Goal: Task Accomplishment & Management: Manage account settings

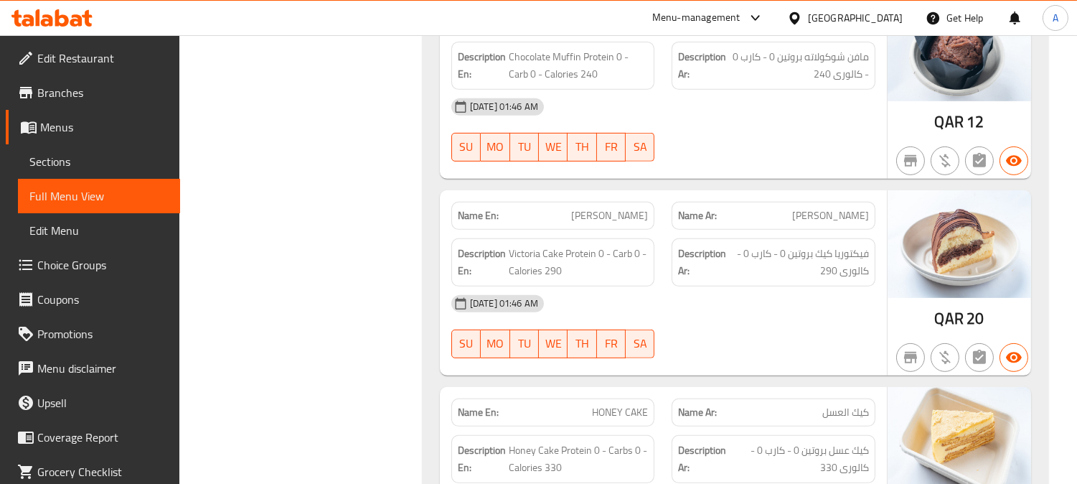
scroll to position [49608, 0]
click at [808, 17] on div at bounding box center [797, 18] width 21 height 16
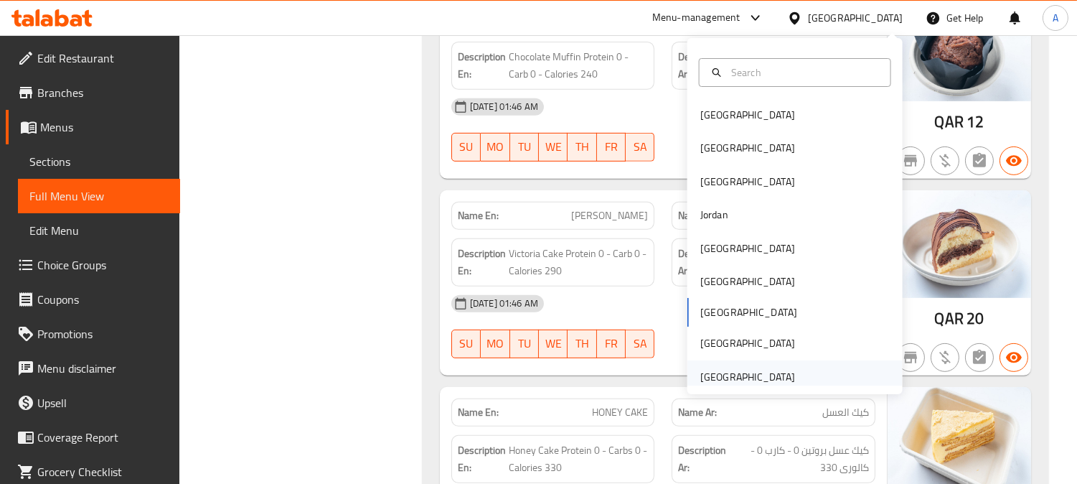
click at [749, 382] on div "[GEOGRAPHIC_DATA]" at bounding box center [747, 377] width 95 height 16
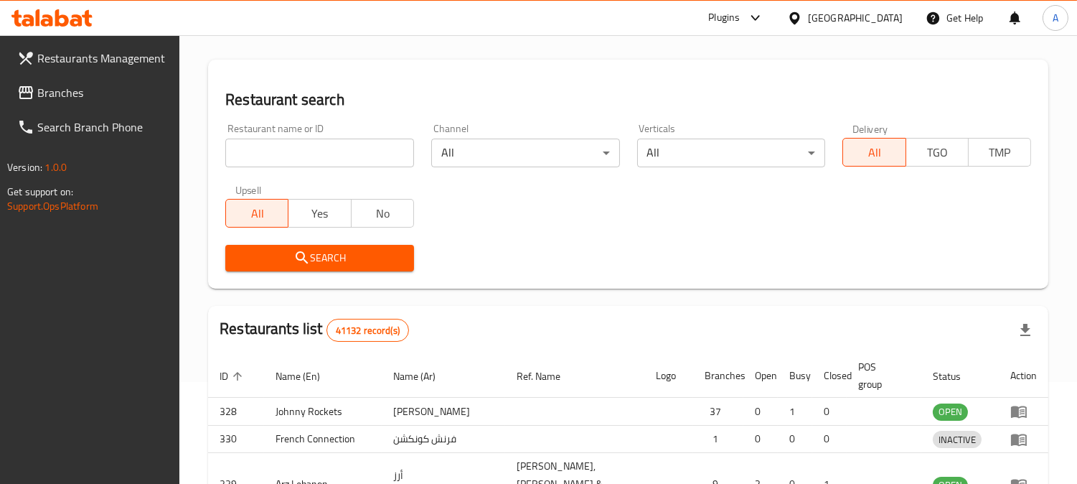
scroll to position [606, 0]
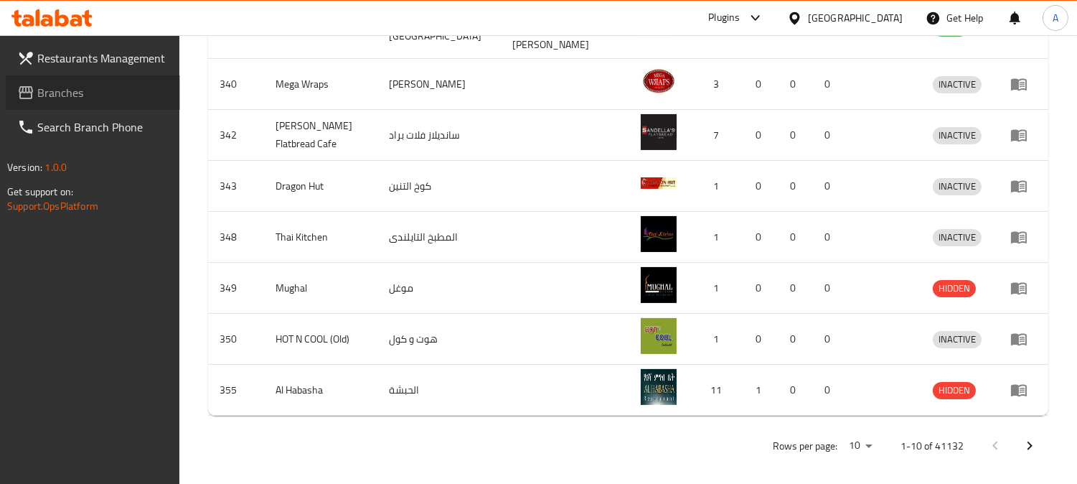
click at [77, 98] on span "Branches" at bounding box center [102, 92] width 131 height 17
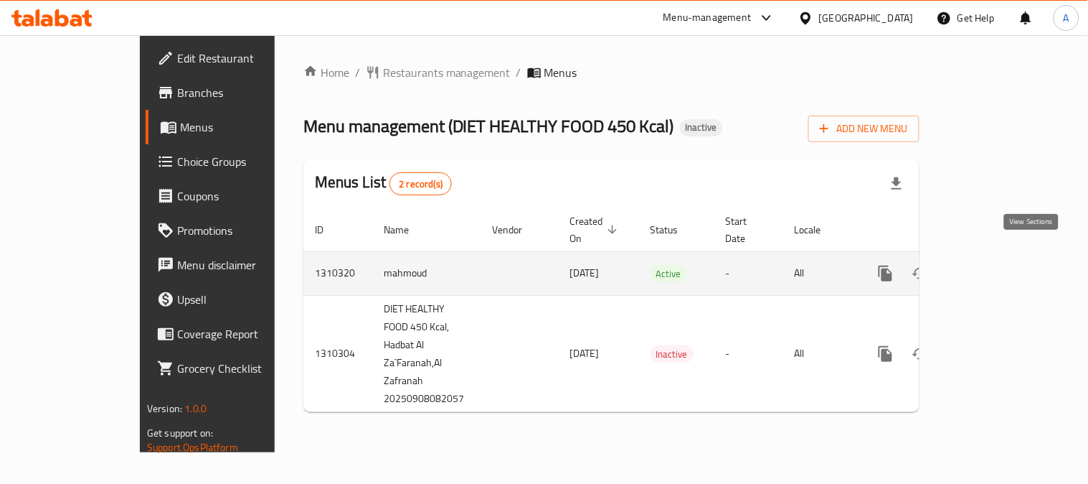
click at [1007, 256] on link "enhanced table" at bounding box center [989, 273] width 34 height 34
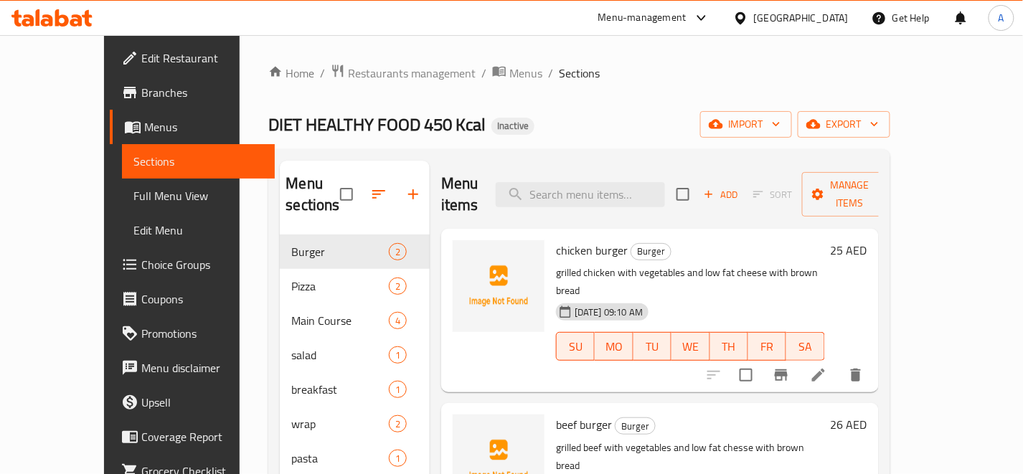
click at [720, 67] on ol "Home / Restaurants management / Menus / Sections" at bounding box center [578, 73] width 621 height 19
drag, startPoint x: 701, startPoint y: 118, endPoint x: 693, endPoint y: 98, distance: 22.3
click at [699, 118] on div "DIET HEALTHY FOOD 450 Kcal Inactive import export" at bounding box center [578, 124] width 621 height 27
click at [632, 182] on input "search" at bounding box center [580, 194] width 169 height 25
paste input "acai smoothie"
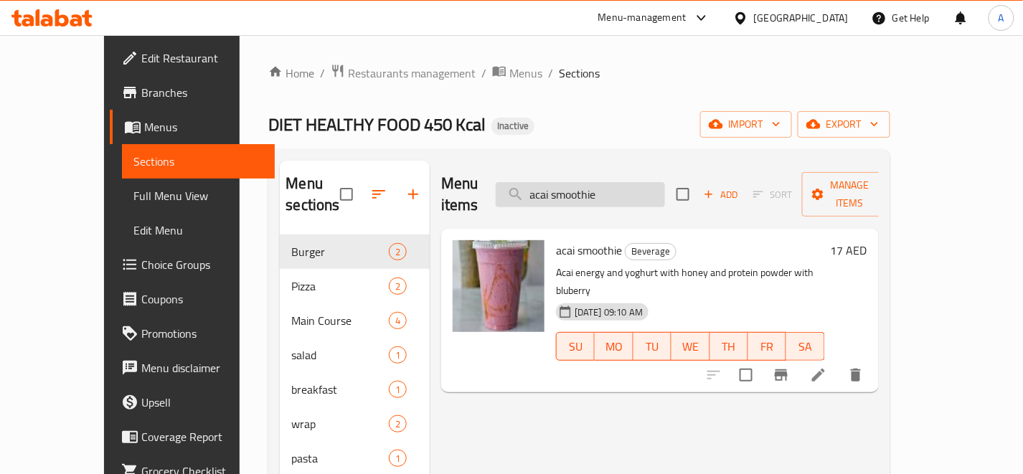
click at [658, 194] on input "acai smoothie" at bounding box center [580, 194] width 169 height 25
click at [659, 194] on input "acai smoothie" at bounding box center [580, 194] width 169 height 25
click at [665, 191] on input "acai smoothie" at bounding box center [580, 194] width 169 height 25
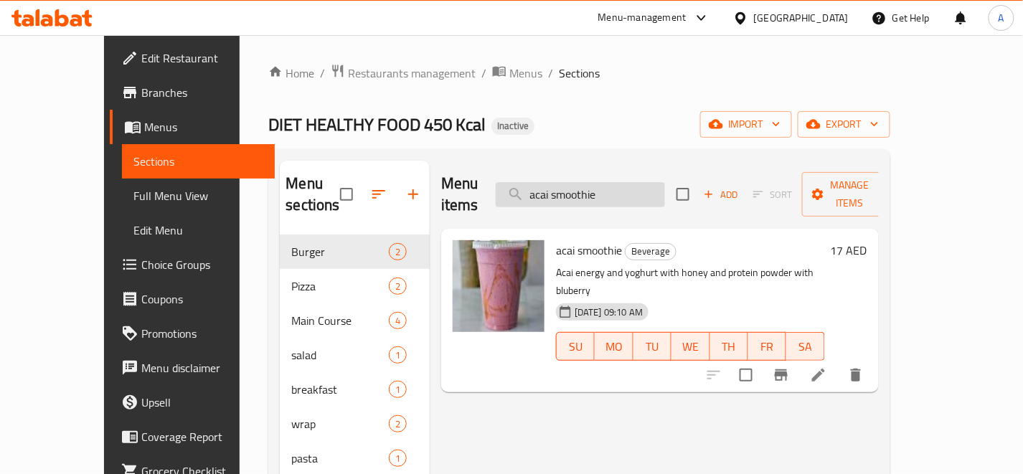
click at [665, 191] on input "acai smoothie" at bounding box center [580, 194] width 169 height 25
paste input "rabic salad"
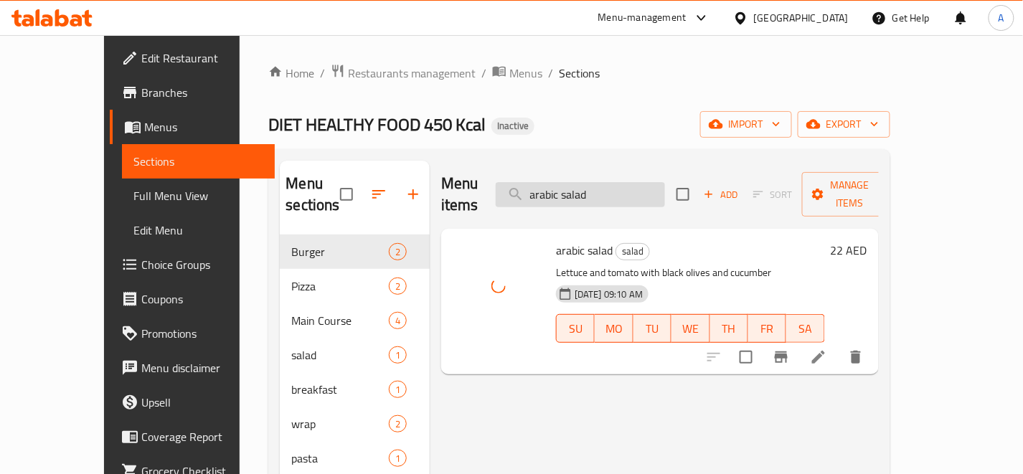
click at [665, 187] on input "arabic salad" at bounding box center [580, 194] width 169 height 25
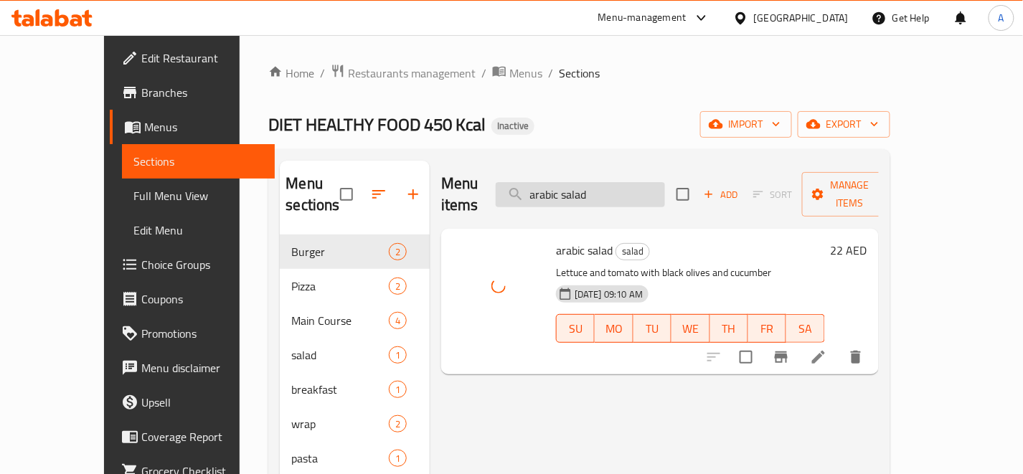
click at [665, 187] on input "arabic salad" at bounding box center [580, 194] width 169 height 25
click at [643, 182] on input "arabic salad" at bounding box center [580, 194] width 169 height 25
click at [644, 182] on input "arabic salad" at bounding box center [580, 194] width 169 height 25
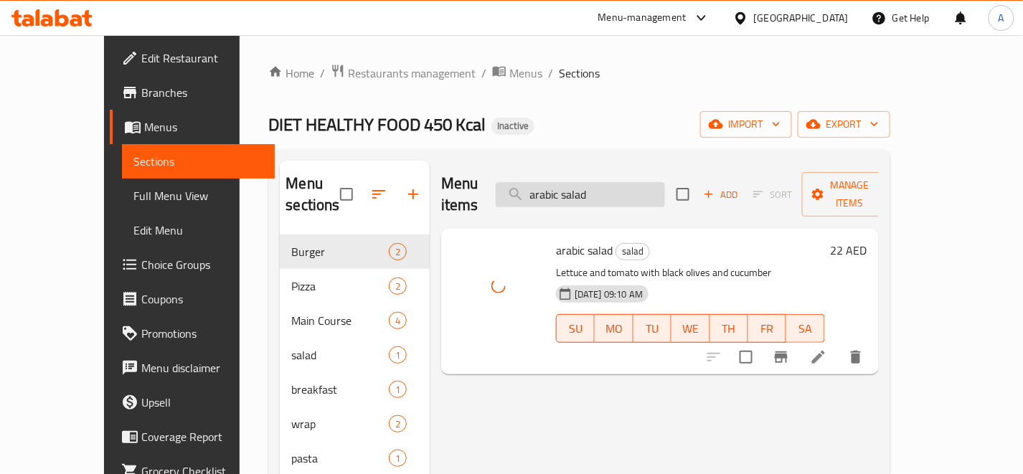
click at [644, 182] on input "arabic salad" at bounding box center [580, 194] width 169 height 25
paste input "sparagus soup"
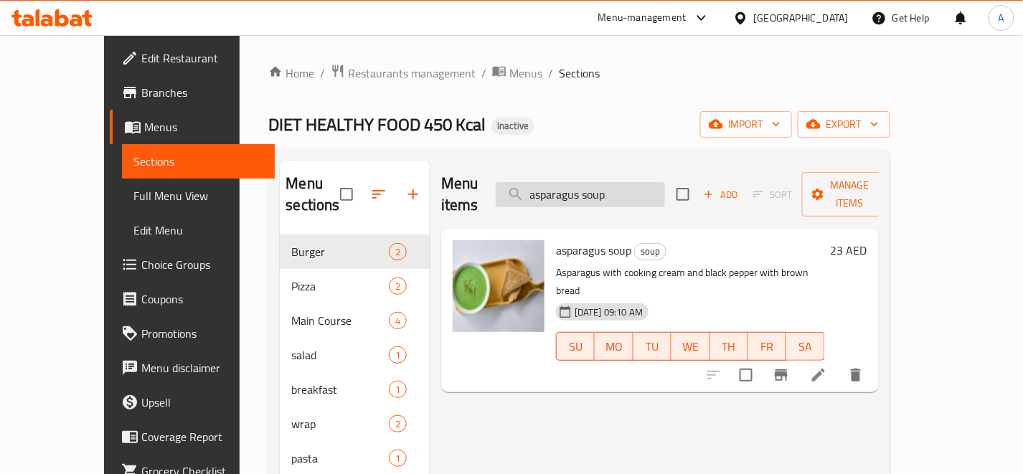
click at [658, 192] on input "asparagus soup" at bounding box center [580, 194] width 169 height 25
click at [662, 194] on input "asparagus soup" at bounding box center [580, 194] width 169 height 25
paste input "beef burger"
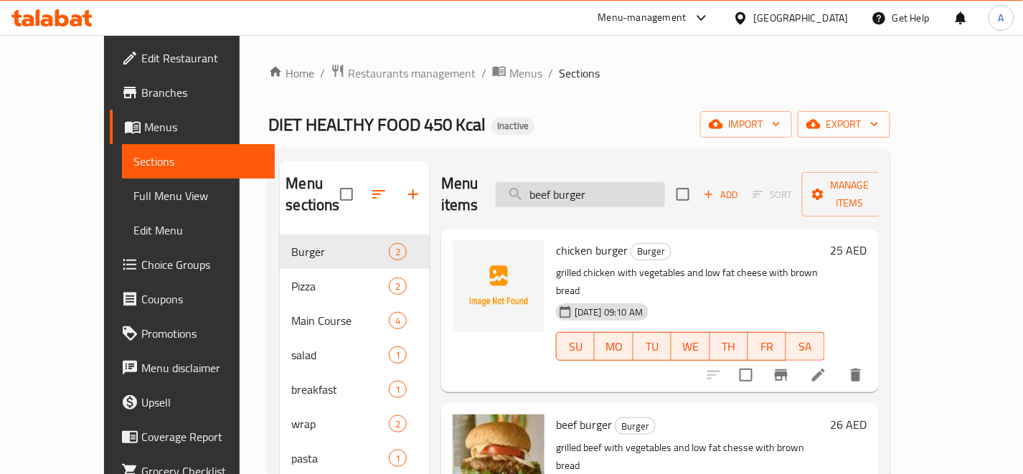
click at [640, 187] on input "beef burger" at bounding box center [580, 194] width 169 height 25
paste input "chicken avocado wrap"
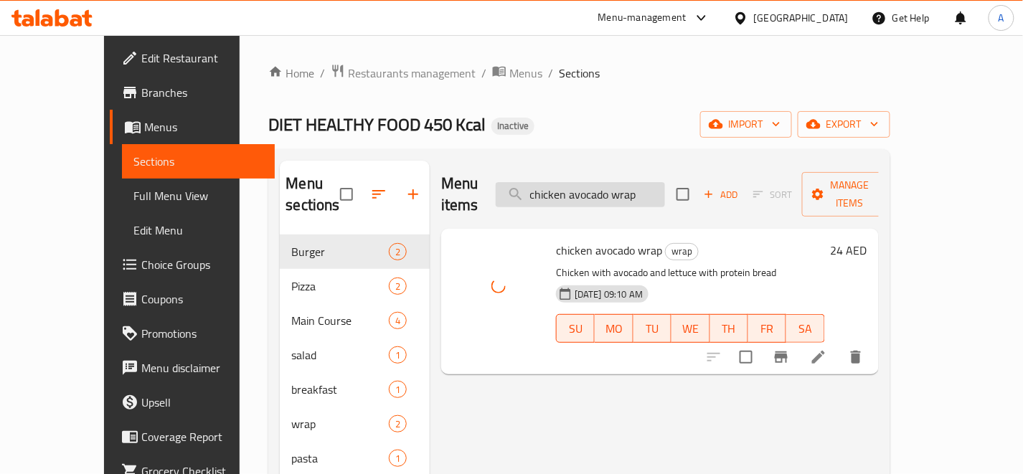
click at [665, 185] on input "chicken avocado wrap" at bounding box center [580, 194] width 169 height 25
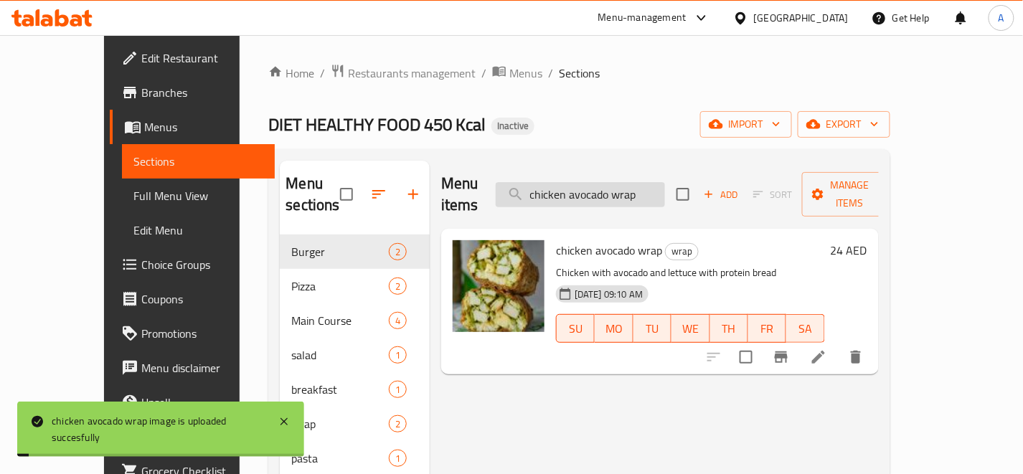
paste input "burger"
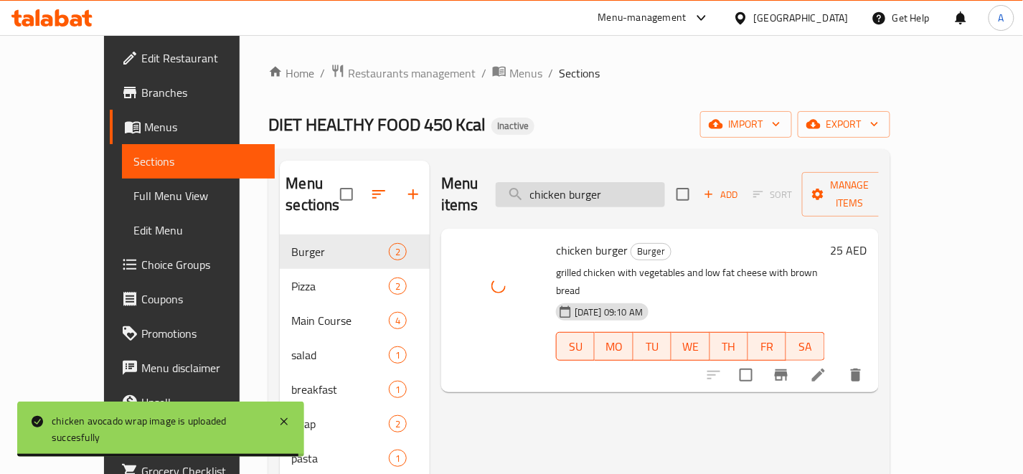
click at [662, 183] on input "chicken burger" at bounding box center [580, 194] width 169 height 25
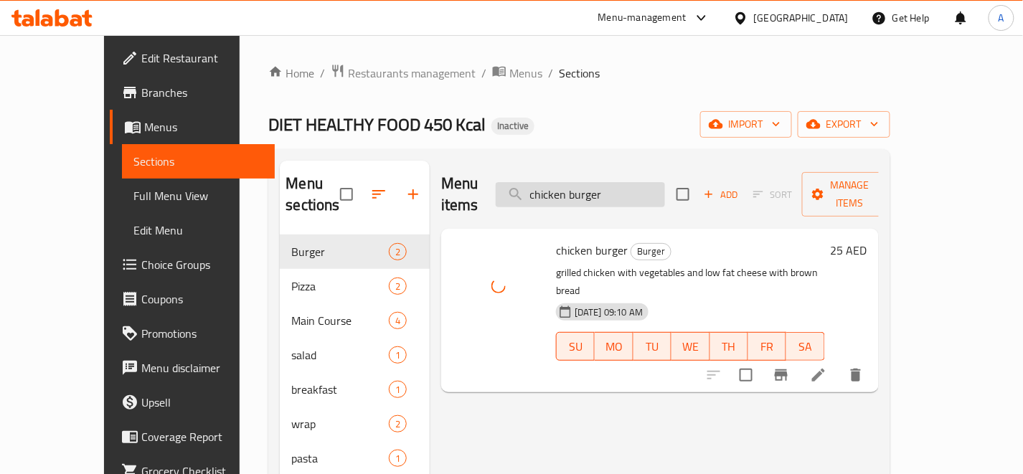
click at [662, 183] on input "chicken burger" at bounding box center [580, 194] width 169 height 25
click at [663, 182] on input "chicken burger" at bounding box center [580, 194] width 169 height 25
paste input "pizza"
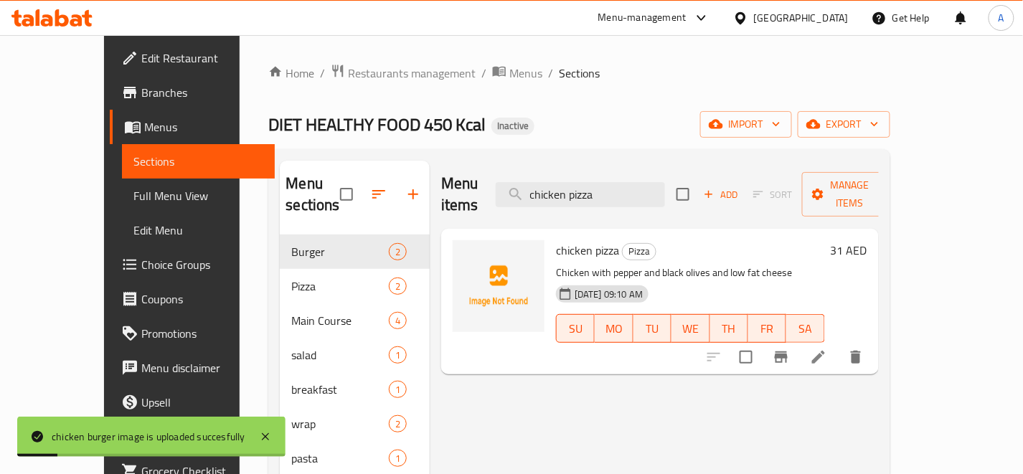
type input "chicken pizza"
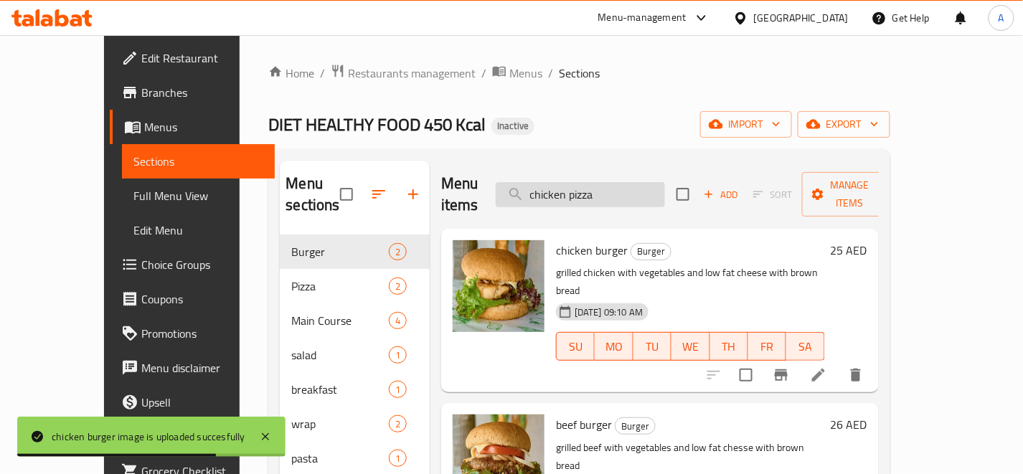
click at [664, 187] on input "chicken pizza" at bounding box center [580, 194] width 169 height 25
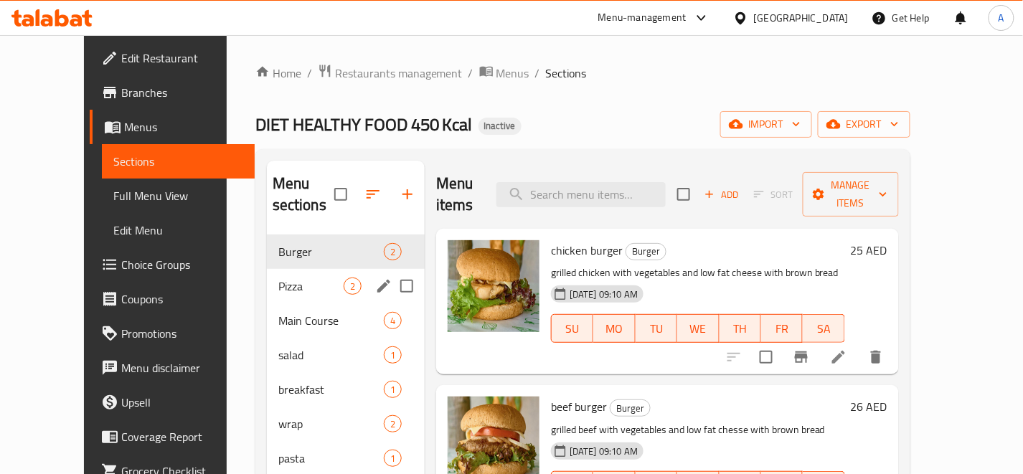
click at [346, 269] on div "Pizza 2" at bounding box center [346, 286] width 158 height 34
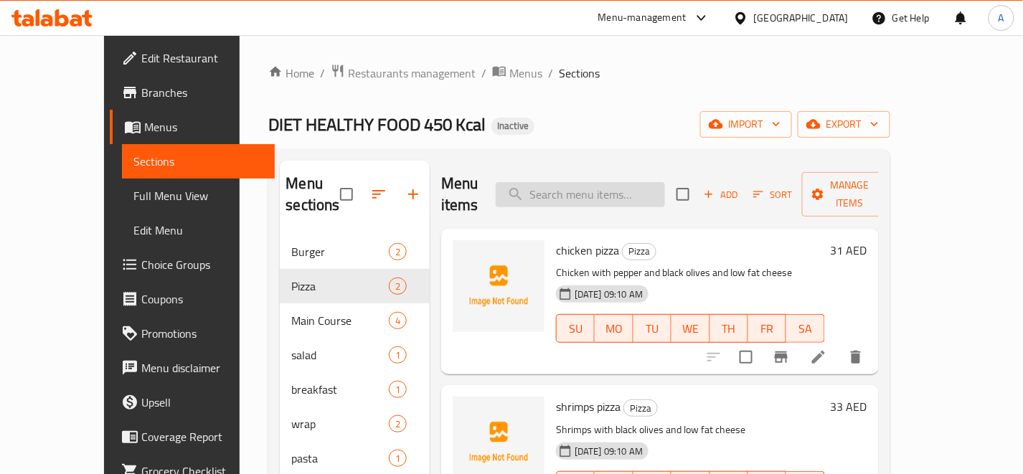
click at [562, 182] on input "search" at bounding box center [580, 194] width 169 height 25
paste input "chicken pizza"
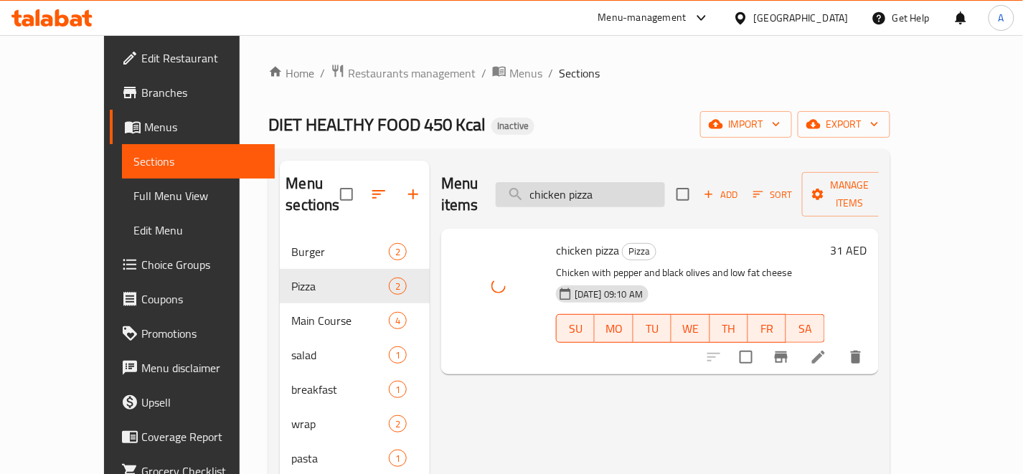
click at [654, 185] on input "chicken pizza" at bounding box center [580, 194] width 169 height 25
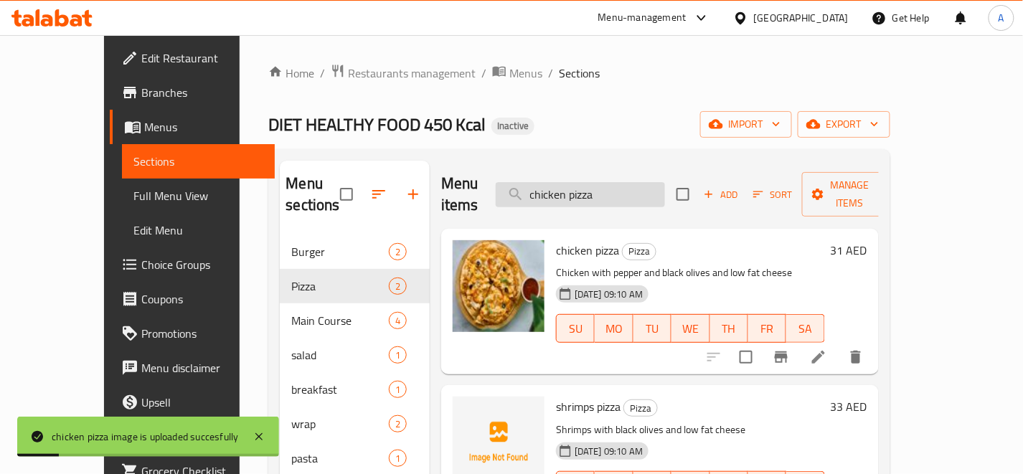
paste input "wrap"
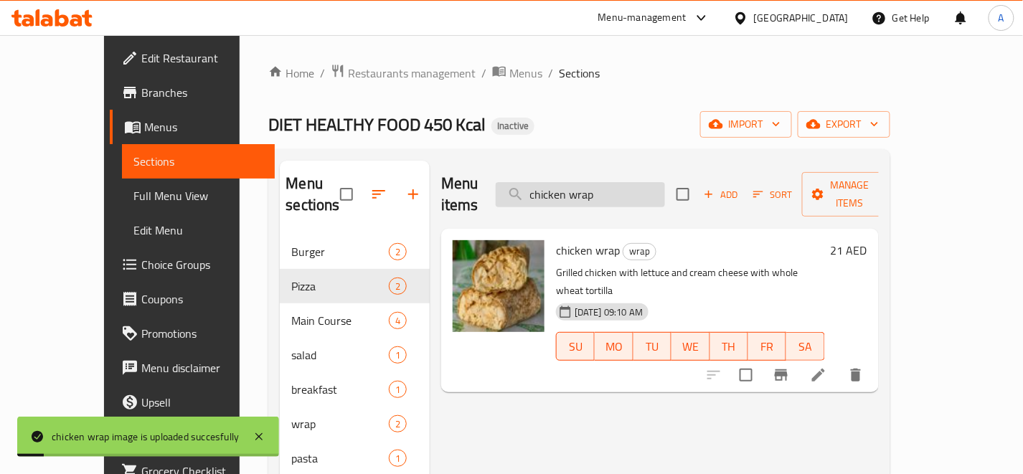
click at [665, 182] on input "chicken wrap" at bounding box center [580, 194] width 169 height 25
paste input "egg sandwich"
click at [665, 182] on input "chicken wrapegg sandwich" at bounding box center [580, 194] width 169 height 25
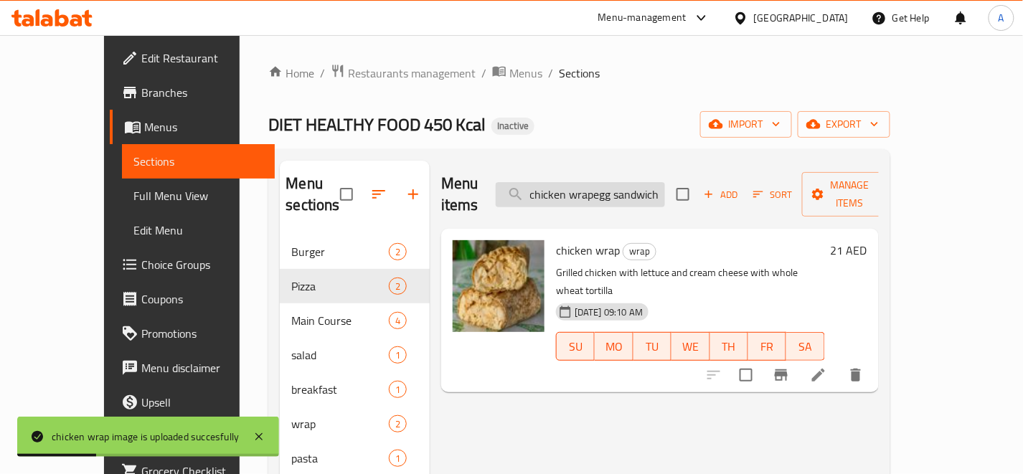
click at [665, 182] on input "chicken wrapegg sandwich" at bounding box center [580, 194] width 169 height 25
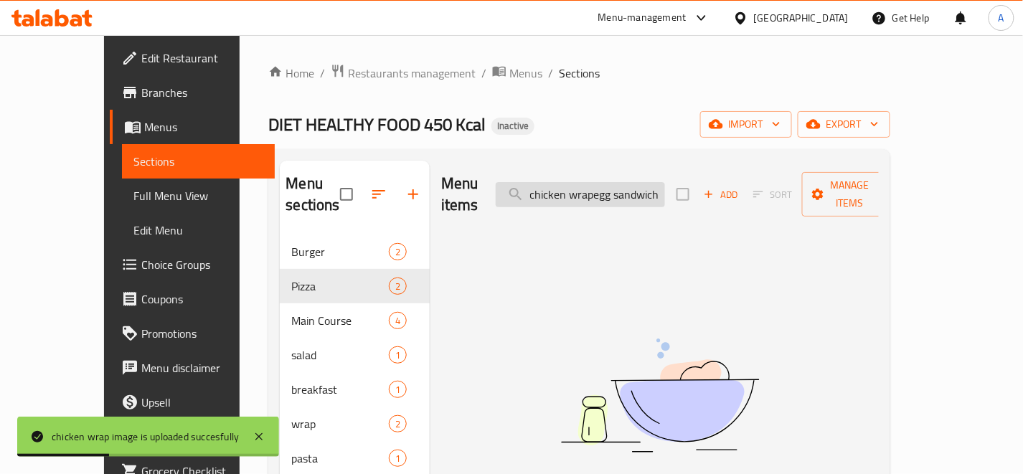
click at [665, 182] on input "chicken wrapegg sandwich" at bounding box center [580, 194] width 169 height 25
paste input "search"
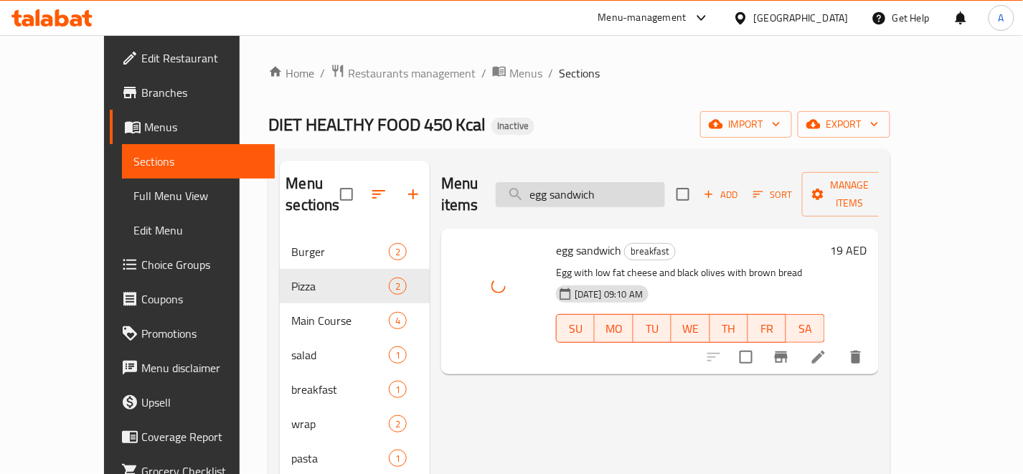
click at [649, 184] on input "egg sandwich" at bounding box center [580, 194] width 169 height 25
click at [649, 185] on input "egg sandwich" at bounding box center [580, 194] width 169 height 25
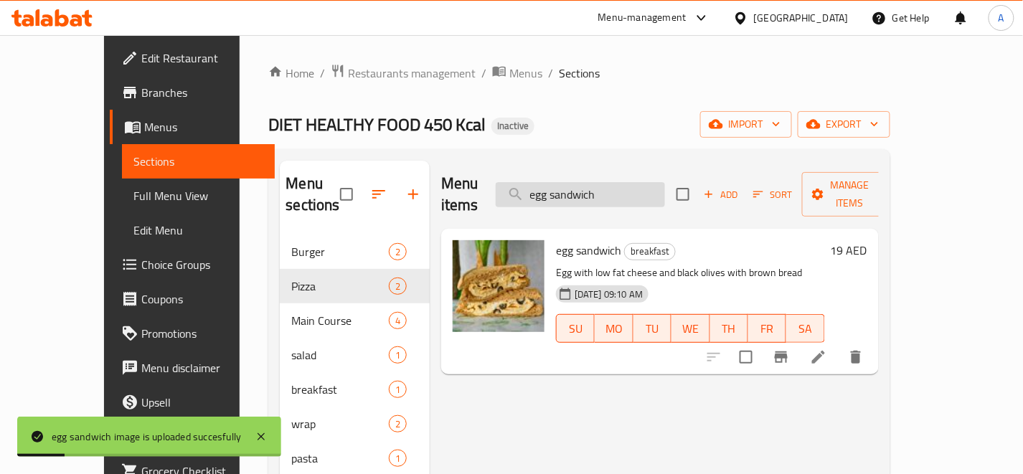
paste input "fusilli chicken pasta pink sauce"
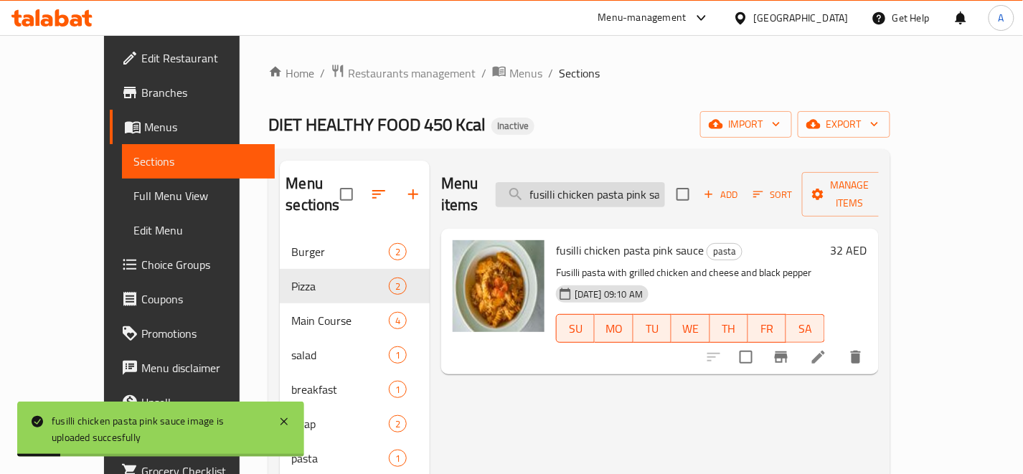
click at [649, 189] on input "fusilli chicken pasta pink sauce" at bounding box center [580, 194] width 169 height 25
paste input "grilled beef"
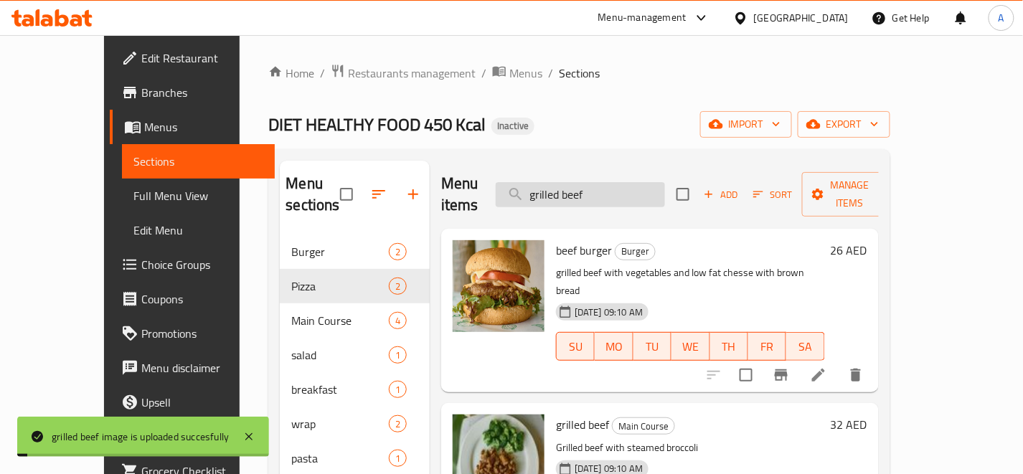
click at [665, 191] on input "grilled beef" at bounding box center [580, 194] width 169 height 25
paste input "chicken"
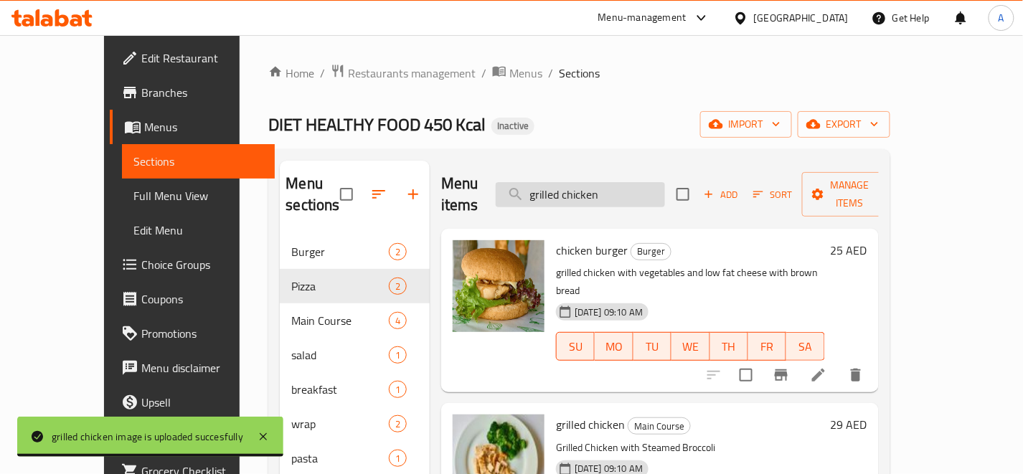
click at [653, 187] on input "grilled chicken" at bounding box center [580, 194] width 169 height 25
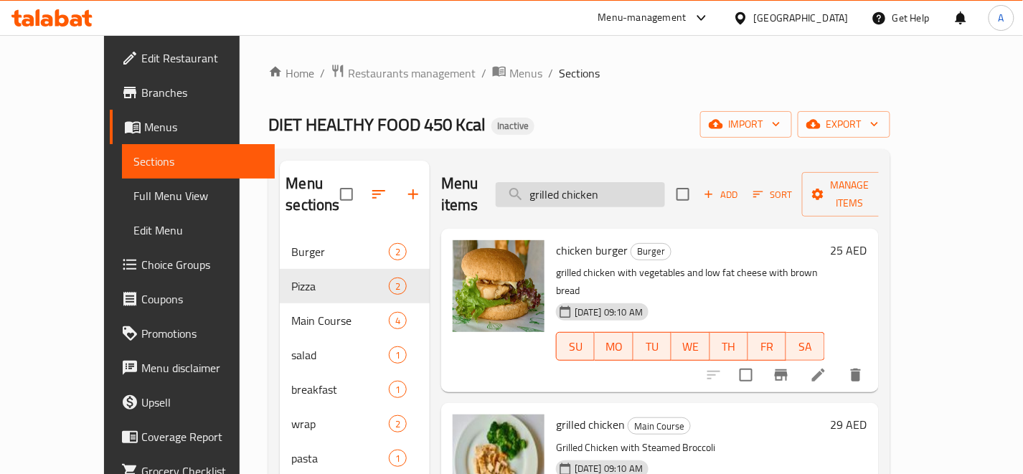
click at [653, 187] on input "grilled chicken" at bounding box center [580, 194] width 169 height 25
paste input "hamour"
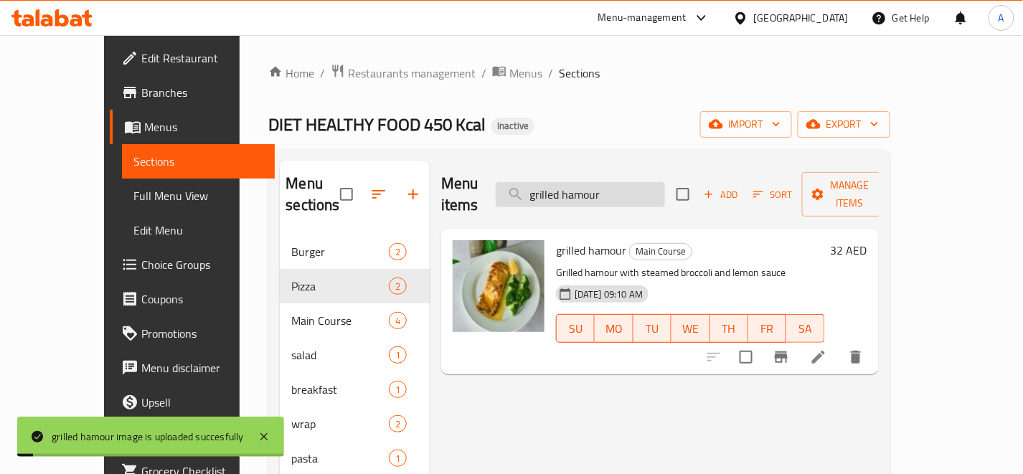
click at [665, 182] on input "grilled hamour" at bounding box center [580, 194] width 169 height 25
paste input "salmon"
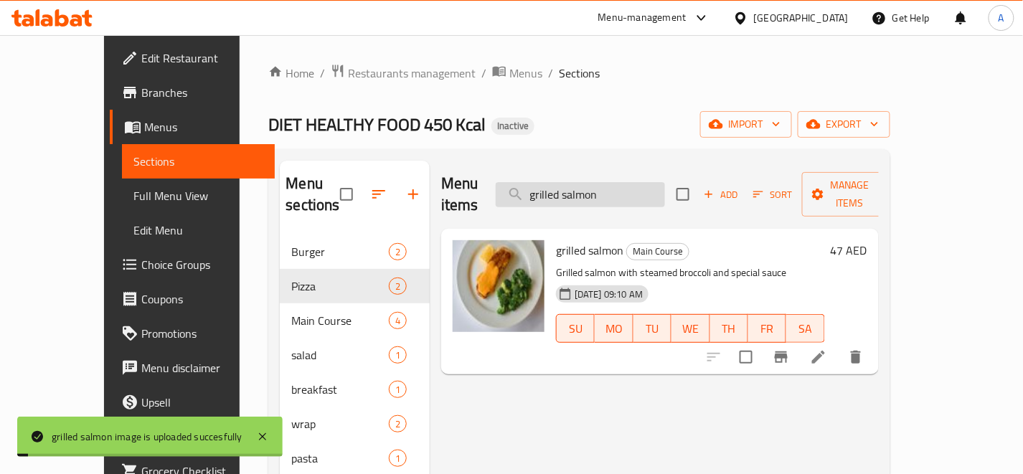
click at [661, 182] on input "grilled salmon" at bounding box center [580, 194] width 169 height 25
paste input "lentil soup"
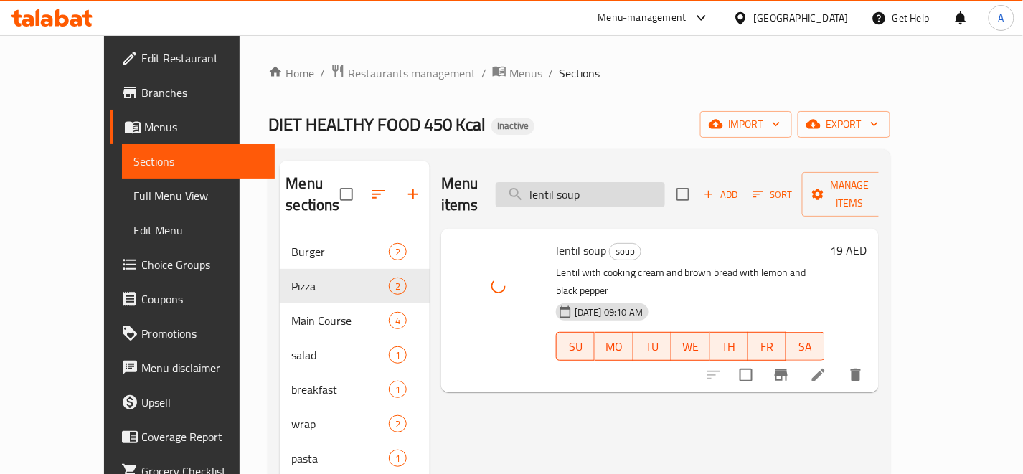
click at [664, 187] on input "lentil soup" at bounding box center [580, 194] width 169 height 25
paste input "noodels"
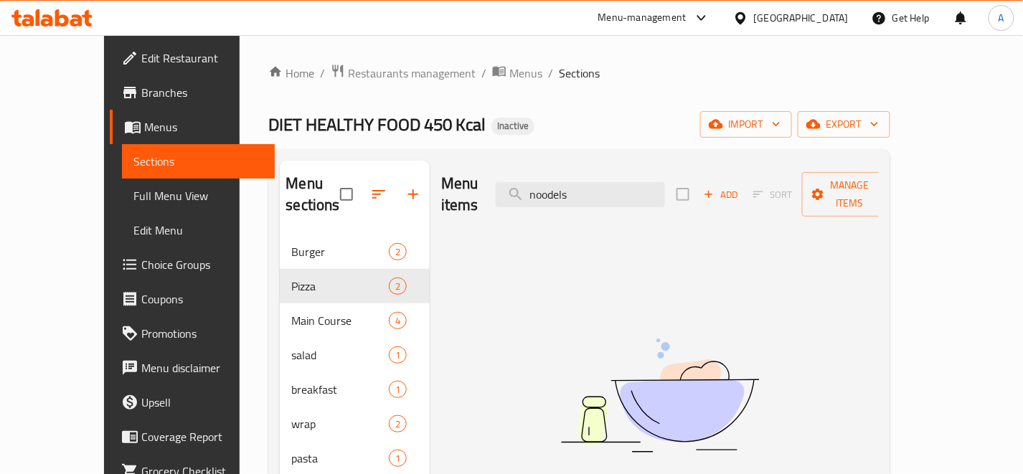
type input "noodels"
click at [665, 185] on input "noodels" at bounding box center [580, 194] width 169 height 25
click at [665, 187] on input "noodels" at bounding box center [580, 194] width 169 height 25
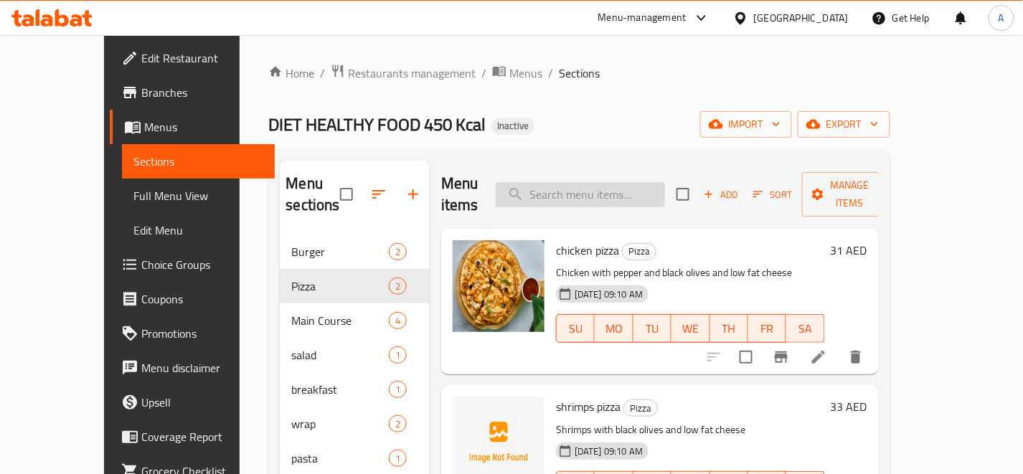
click at [650, 185] on input "search" at bounding box center [580, 194] width 169 height 25
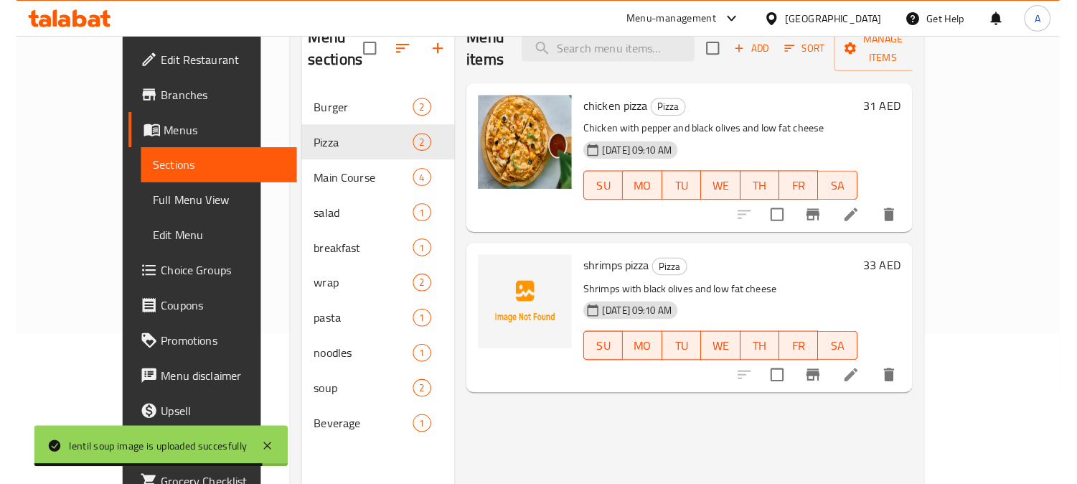
scroll to position [201, 0]
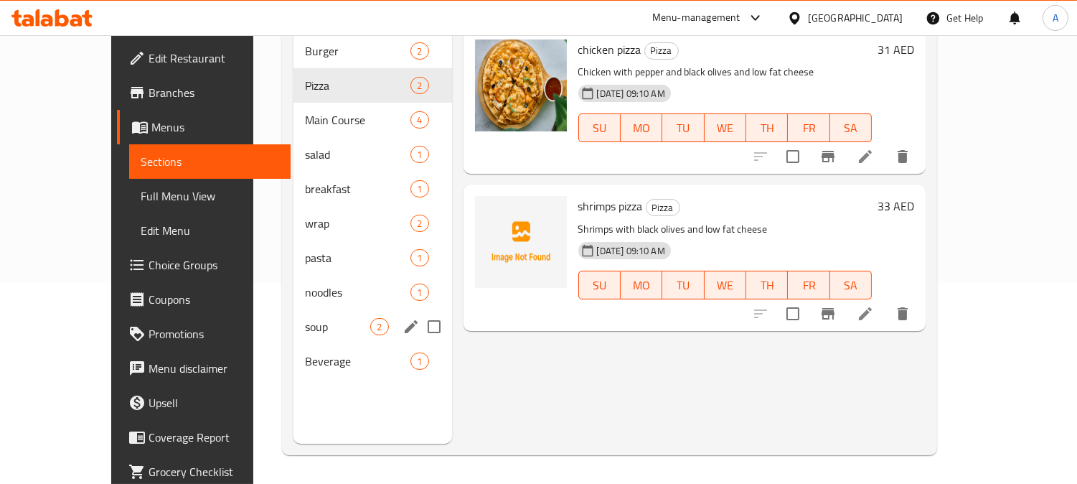
click at [305, 283] on span "noodles" at bounding box center [357, 291] width 105 height 17
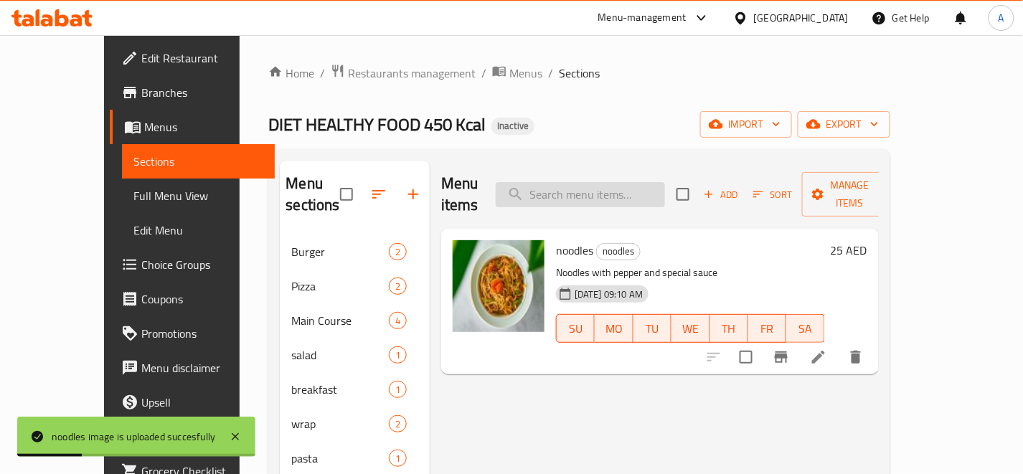
click at [665, 187] on input "search" at bounding box center [580, 194] width 169 height 25
paste input "shrimps pizza"
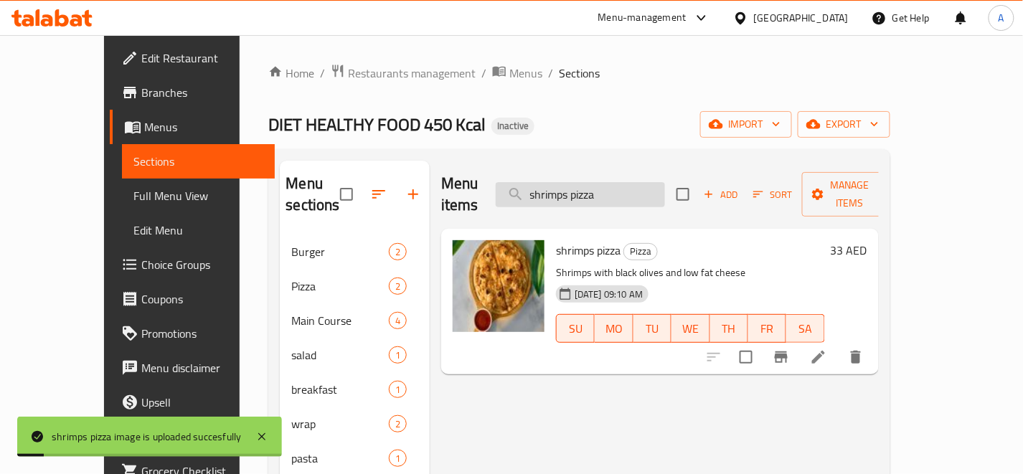
click at [665, 184] on input "shrimps pizza" at bounding box center [580, 194] width 169 height 25
click at [665, 183] on input "shrimps pizza" at bounding box center [580, 194] width 169 height 25
paste input "whole wheat pasta white sauce"
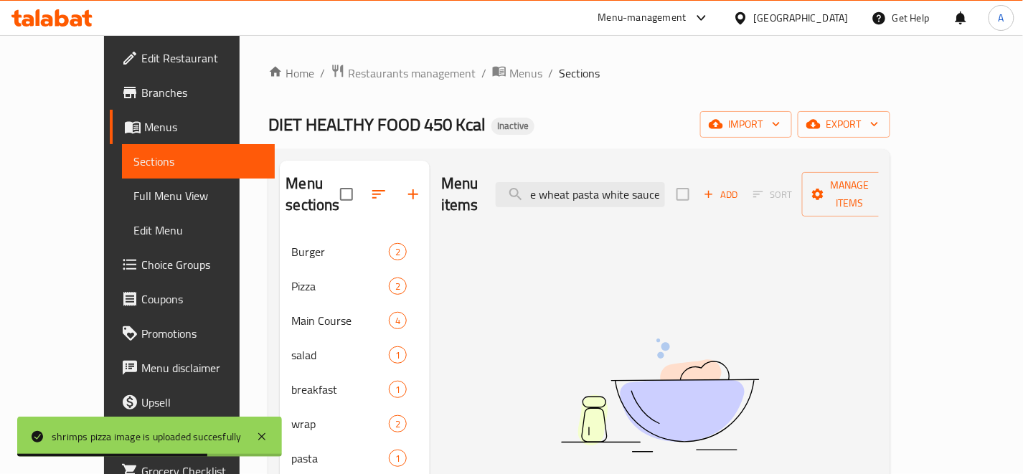
drag, startPoint x: 633, startPoint y: 184, endPoint x: 824, endPoint y: 190, distance: 190.2
click at [819, 181] on div "Menu items whole wheat pasta white sauce Add Sort Manage items" at bounding box center [660, 195] width 438 height 68
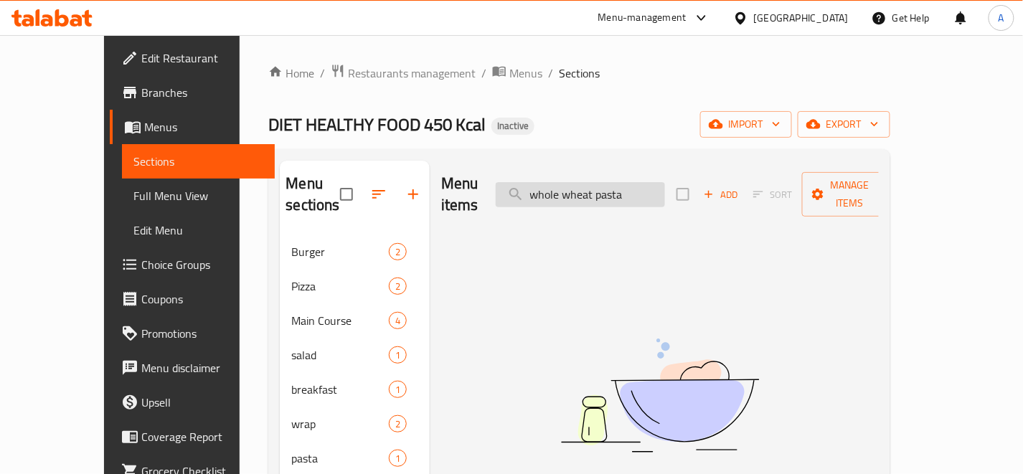
drag, startPoint x: 574, startPoint y: 185, endPoint x: 550, endPoint y: 189, distance: 23.9
click at [550, 189] on input "whole wheat pasta" at bounding box center [580, 194] width 169 height 25
type input "Whole wheat pasta"
click at [639, 185] on input "Whole wheat pasta" at bounding box center [580, 194] width 169 height 25
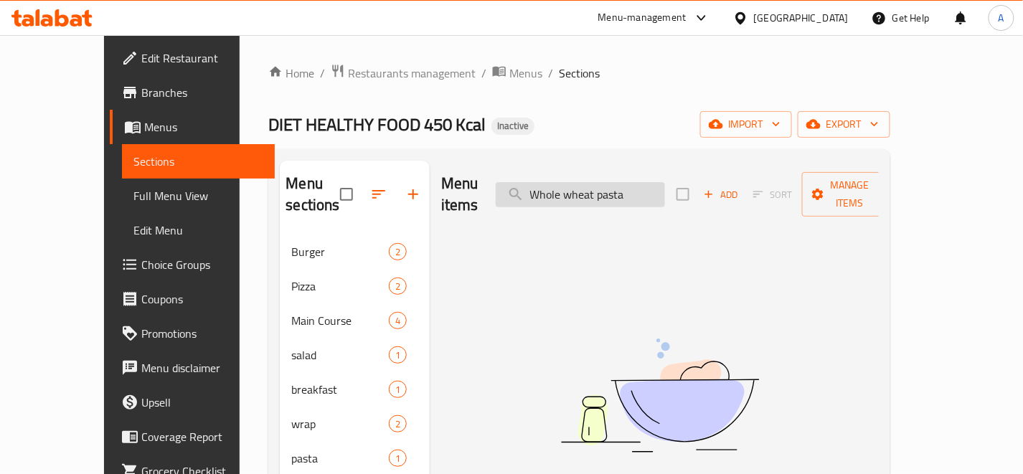
drag, startPoint x: 639, startPoint y: 185, endPoint x: 661, endPoint y: 190, distance: 23.5
click at [637, 185] on input "Whole wheat pasta" at bounding box center [580, 194] width 169 height 25
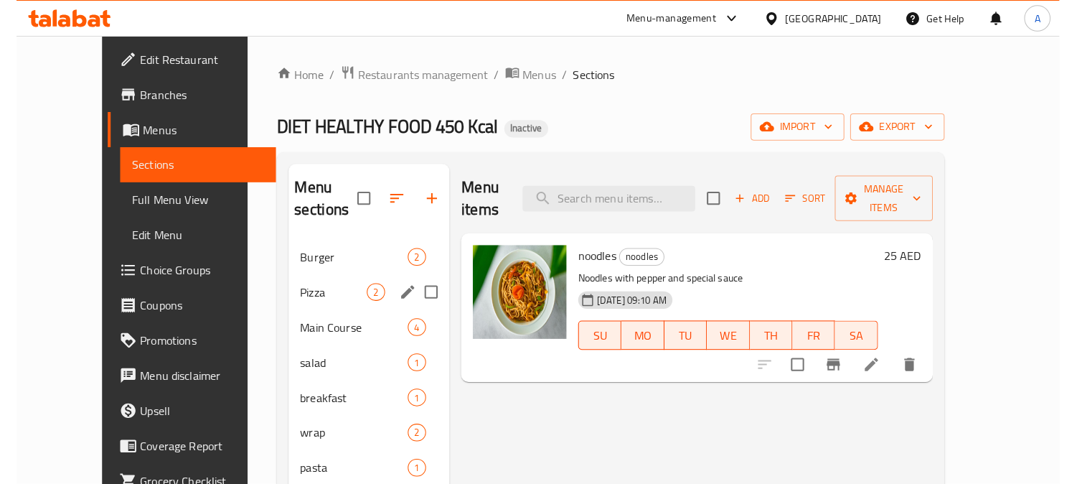
scroll to position [201, 0]
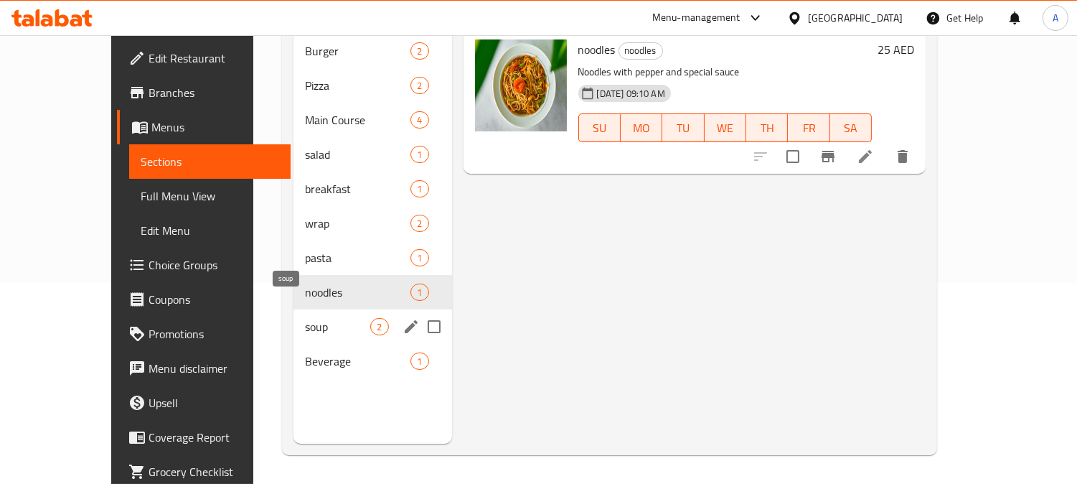
click at [305, 318] on span "soup" at bounding box center [337, 326] width 65 height 17
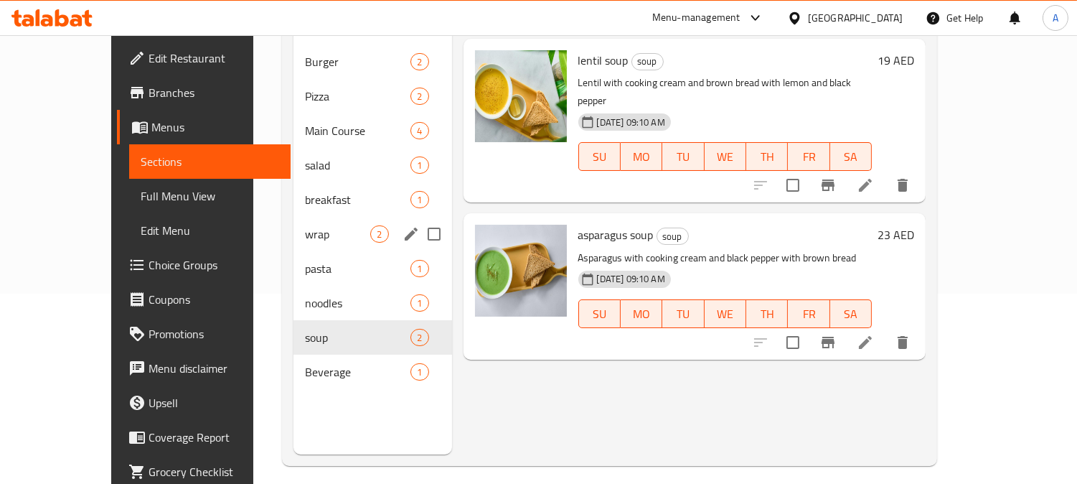
scroll to position [201, 0]
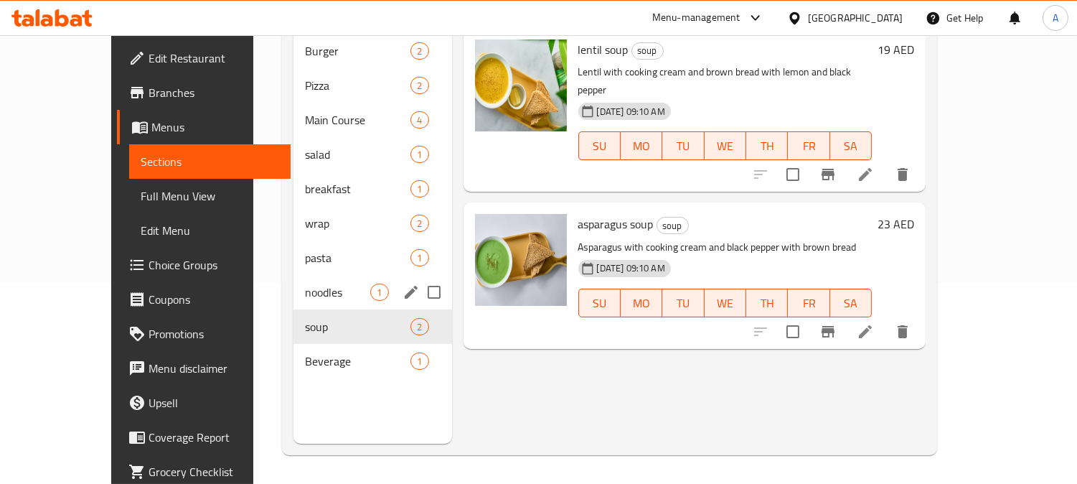
click at [305, 283] on span "noodles" at bounding box center [337, 291] width 65 height 17
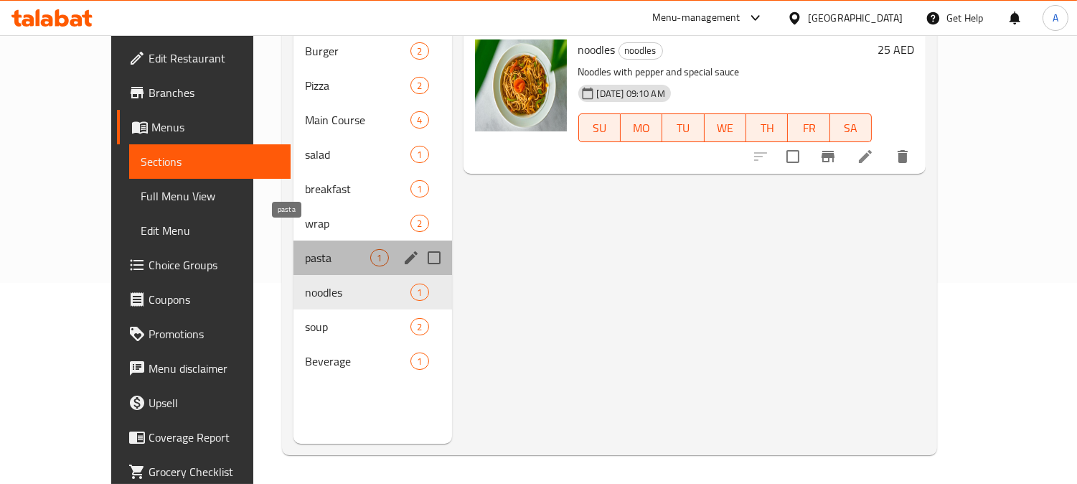
click at [305, 249] on span "pasta" at bounding box center [337, 257] width 65 height 17
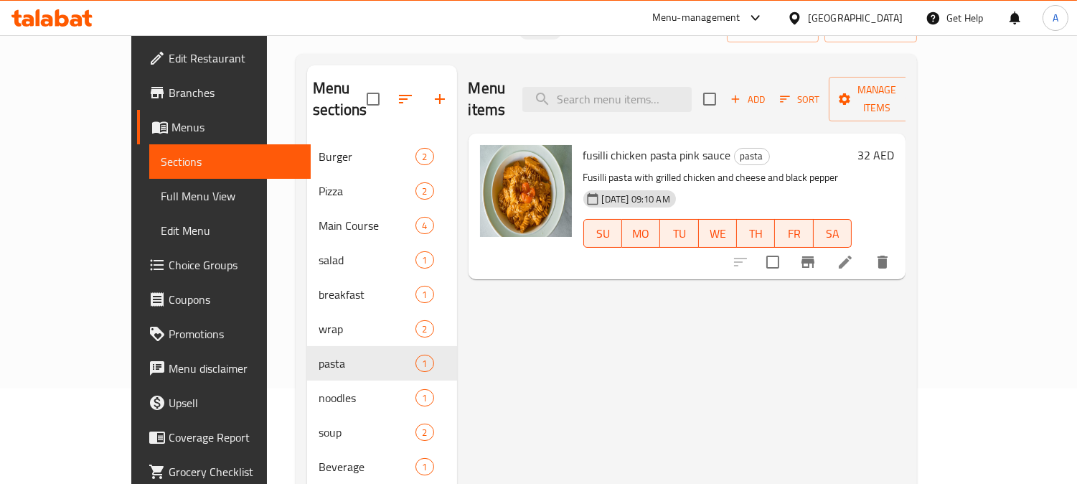
scroll to position [159, 0]
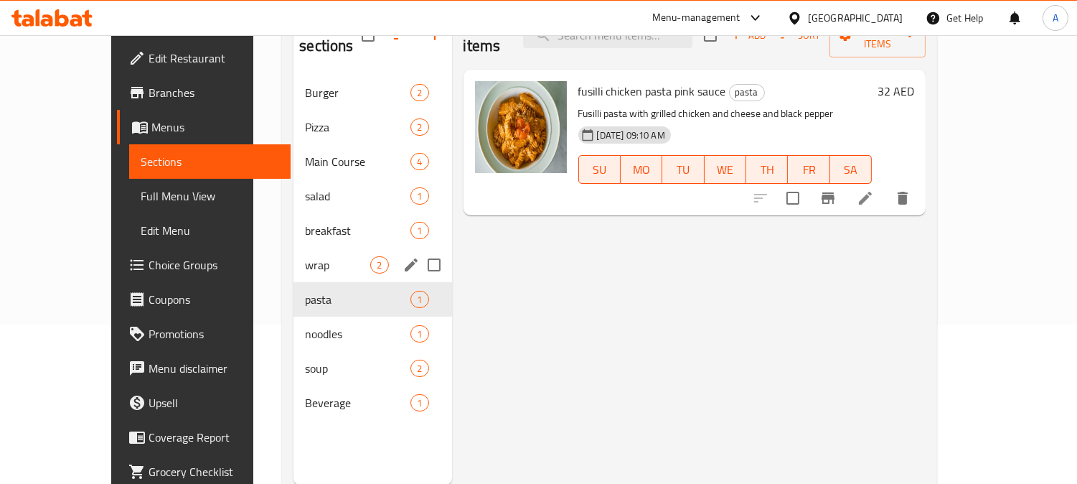
click at [297, 251] on div "wrap 2" at bounding box center [372, 265] width 158 height 34
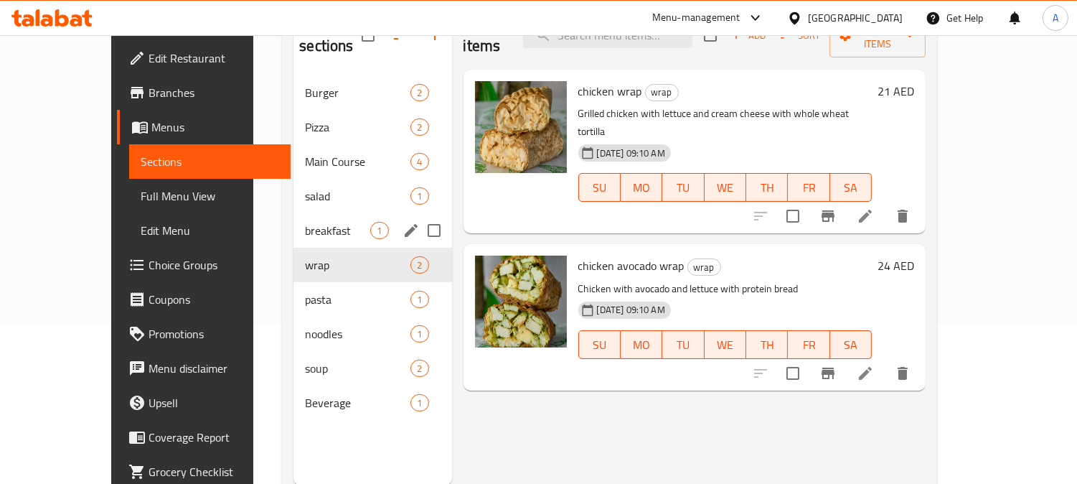
click at [313, 222] on span "breakfast" at bounding box center [337, 230] width 65 height 17
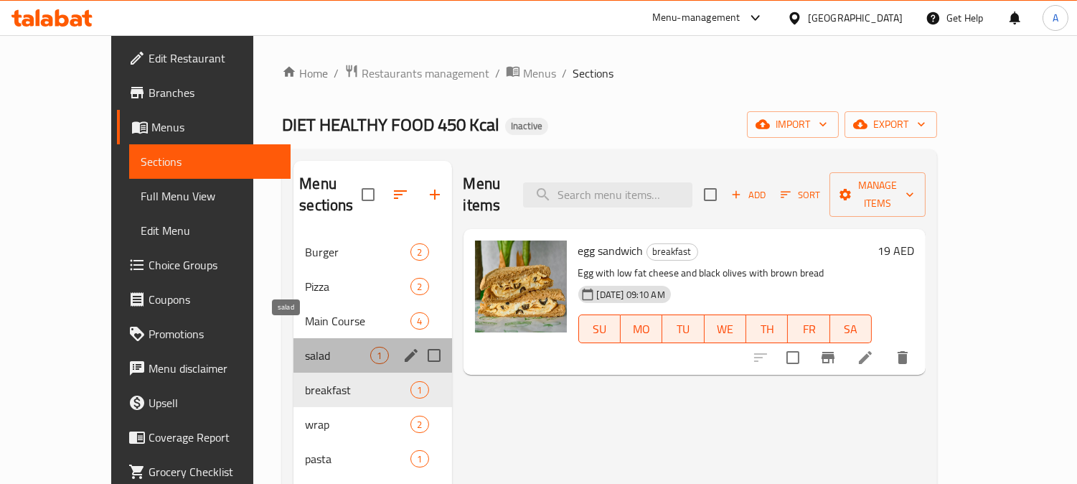
click at [305, 347] on span "salad" at bounding box center [337, 355] width 65 height 17
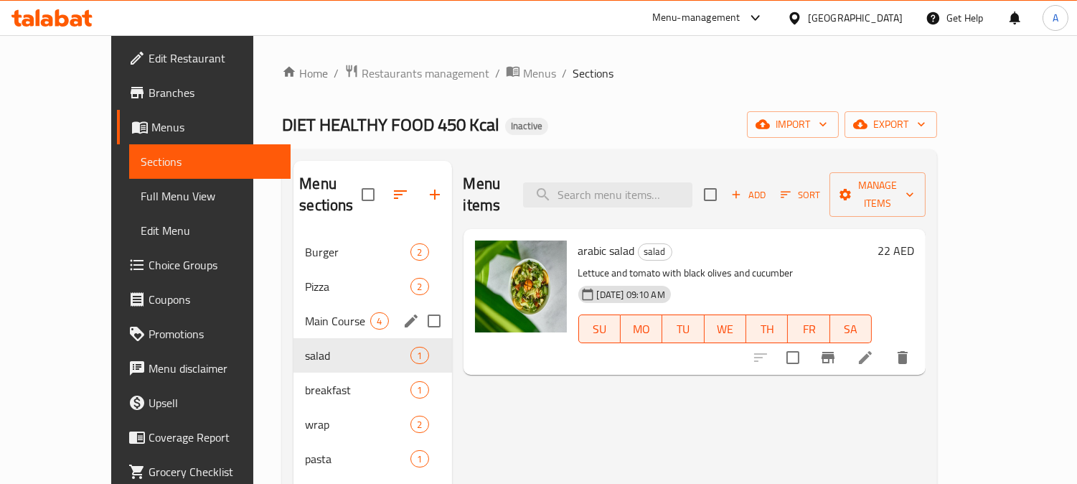
click at [293, 311] on div "Main Course 4" at bounding box center [372, 320] width 158 height 34
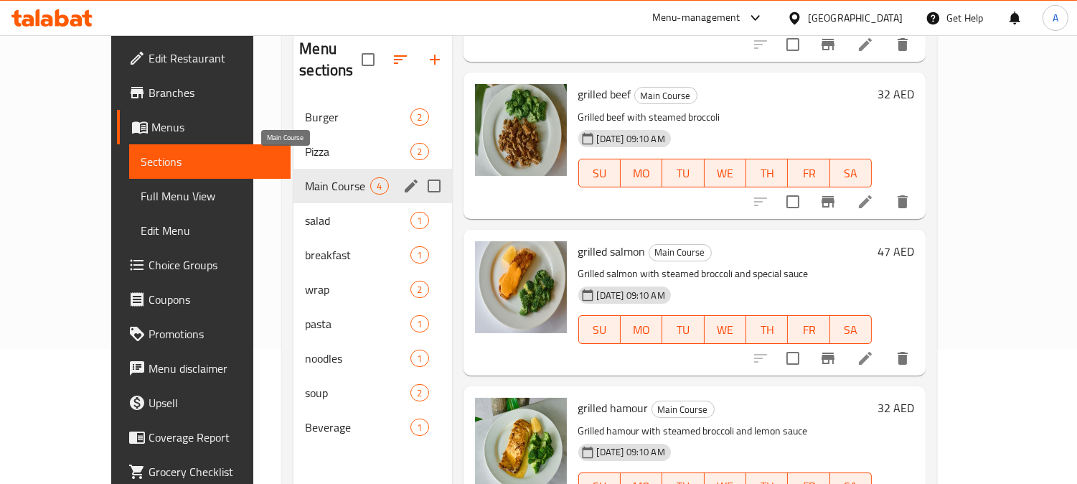
scroll to position [121, 0]
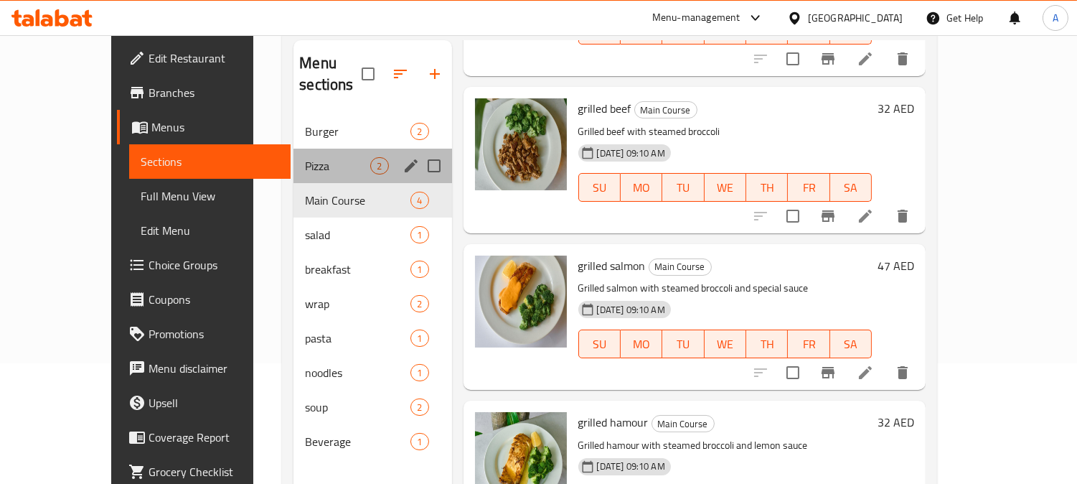
click at [293, 153] on div "Pizza 2" at bounding box center [372, 166] width 158 height 34
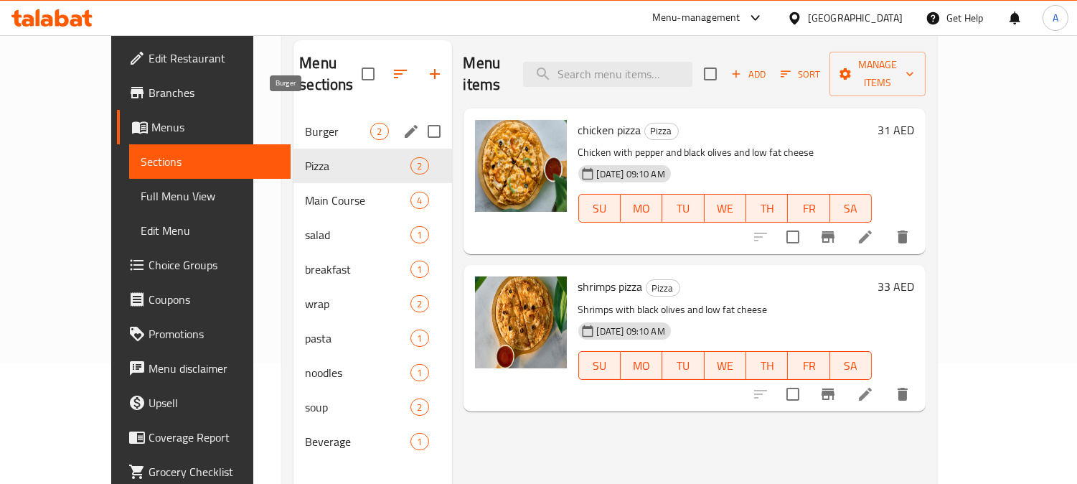
click at [306, 123] on span "Burger" at bounding box center [337, 131] width 65 height 17
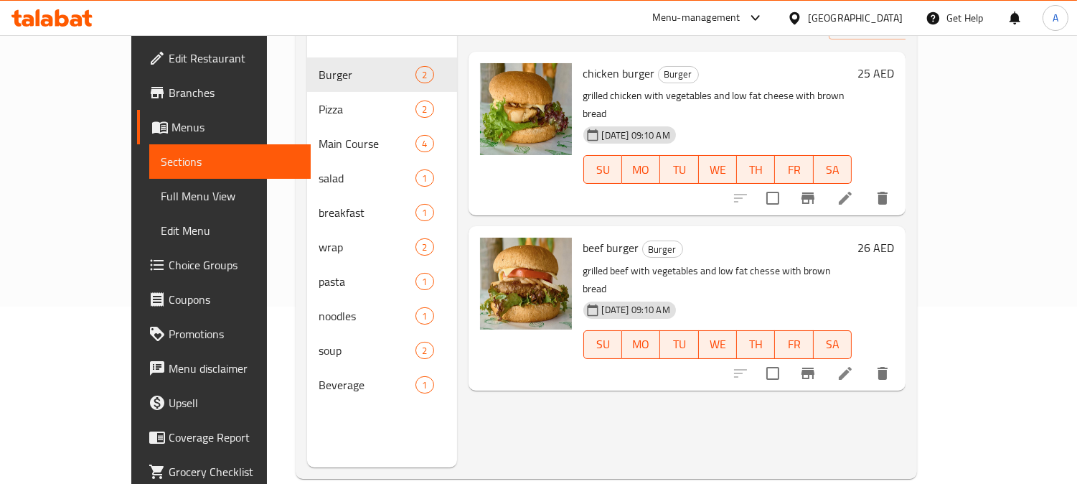
scroll to position [201, 0]
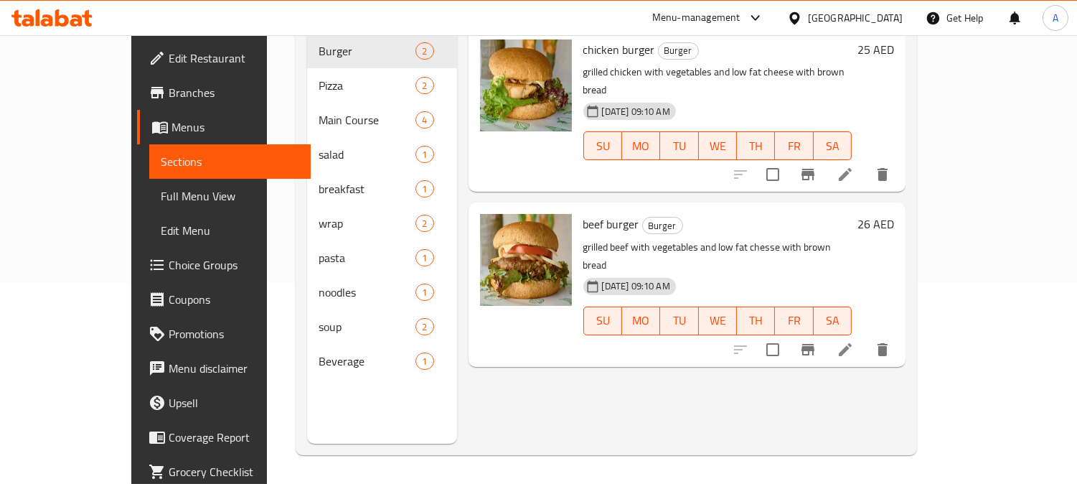
click at [161, 197] on span "Full Menu View" at bounding box center [230, 195] width 139 height 17
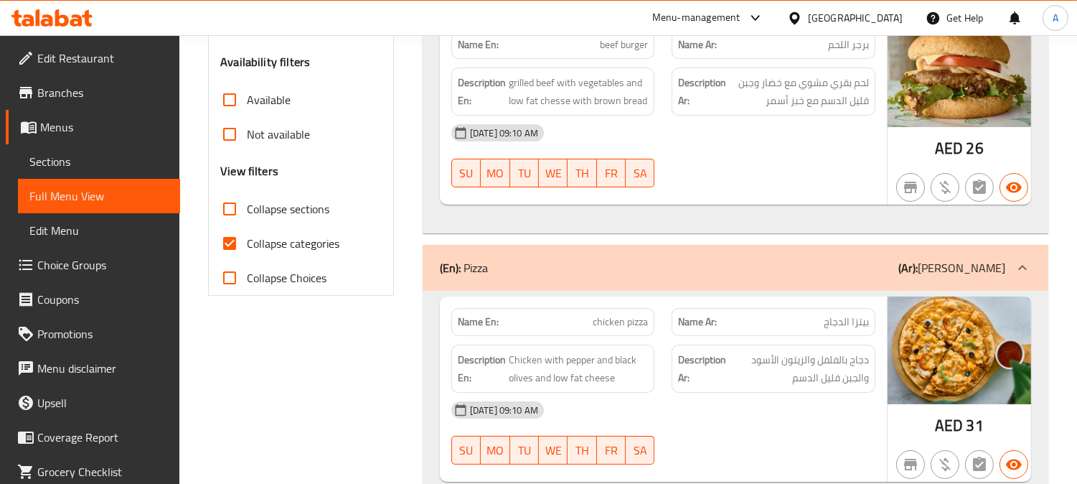
scroll to position [440, 0]
click at [226, 242] on input "Collapse categories" at bounding box center [229, 242] width 34 height 34
checkbox input "false"
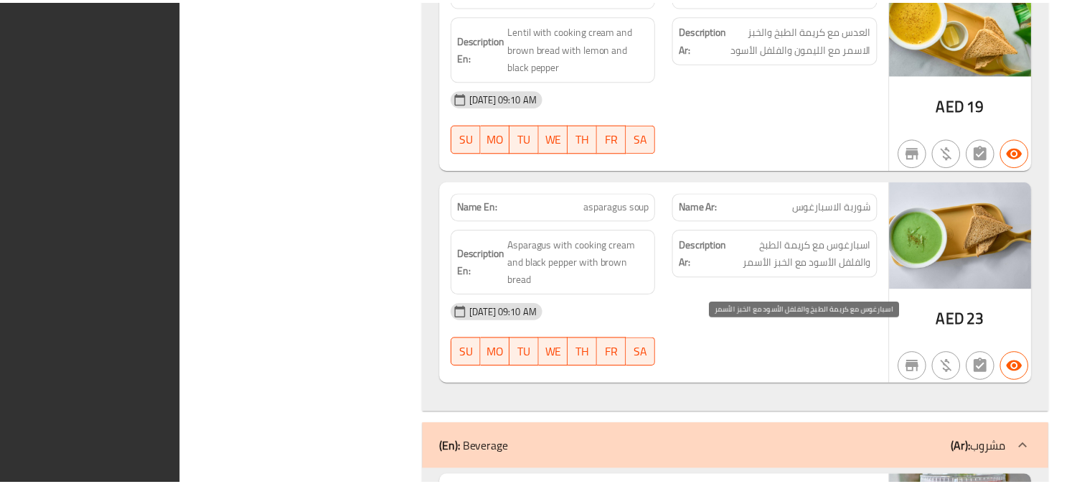
scroll to position [3963, 0]
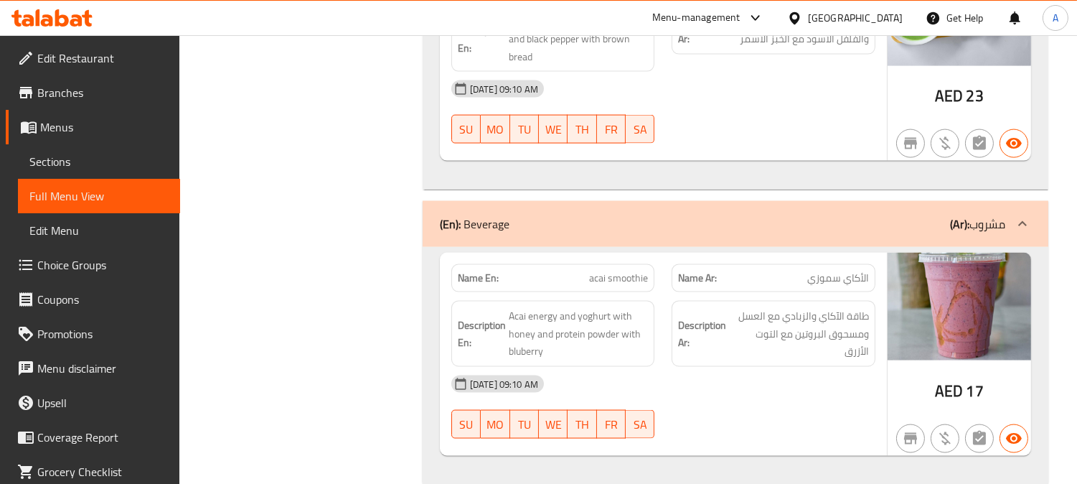
click at [836, 26] on div "[GEOGRAPHIC_DATA]" at bounding box center [845, 18] width 138 height 34
click at [836, 22] on div "[GEOGRAPHIC_DATA]" at bounding box center [855, 18] width 95 height 16
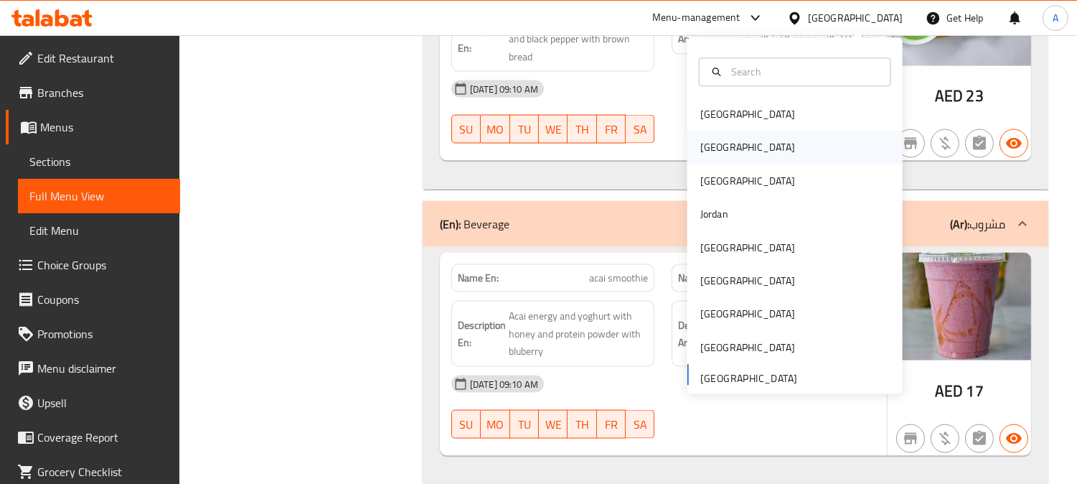
click at [725, 152] on div "[GEOGRAPHIC_DATA]" at bounding box center [794, 147] width 215 height 33
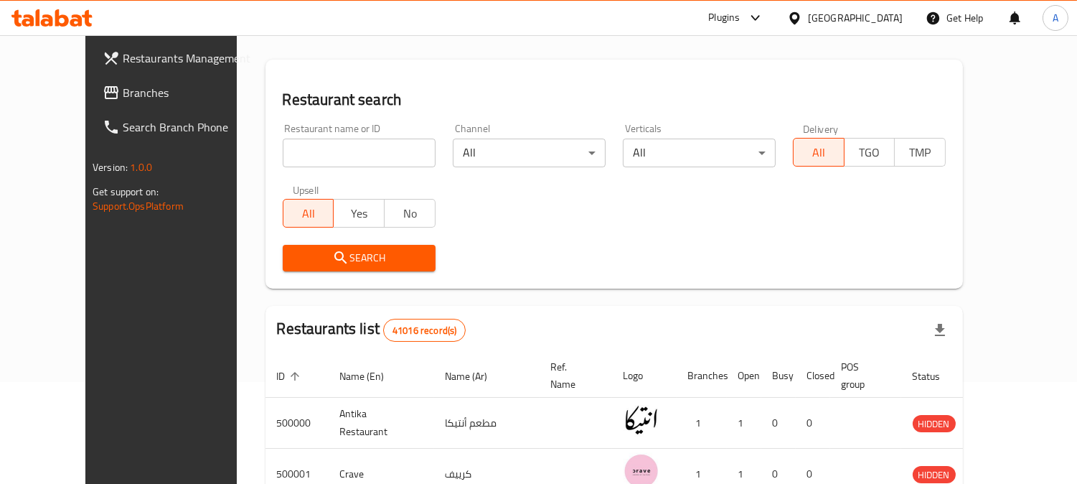
scroll to position [589, 0]
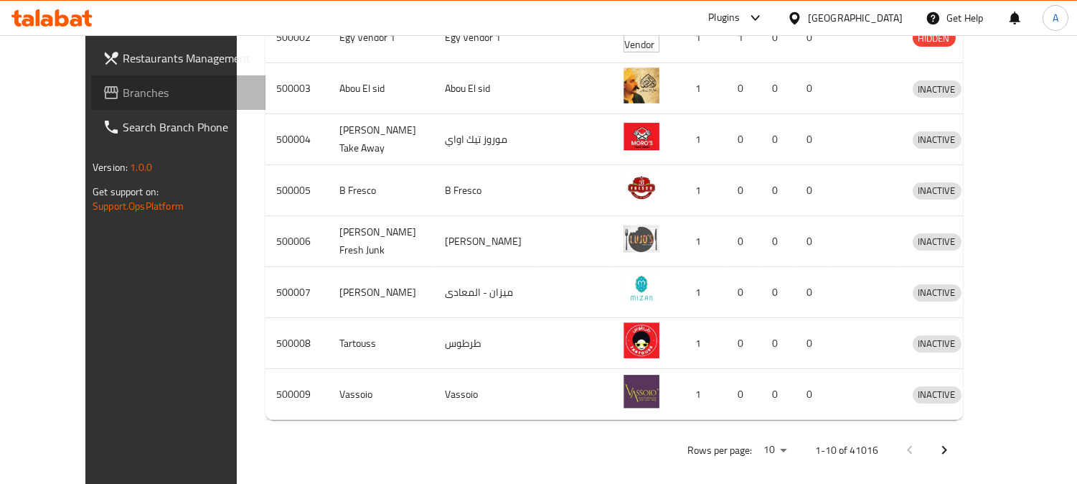
click at [123, 97] on span "Branches" at bounding box center [188, 92] width 131 height 17
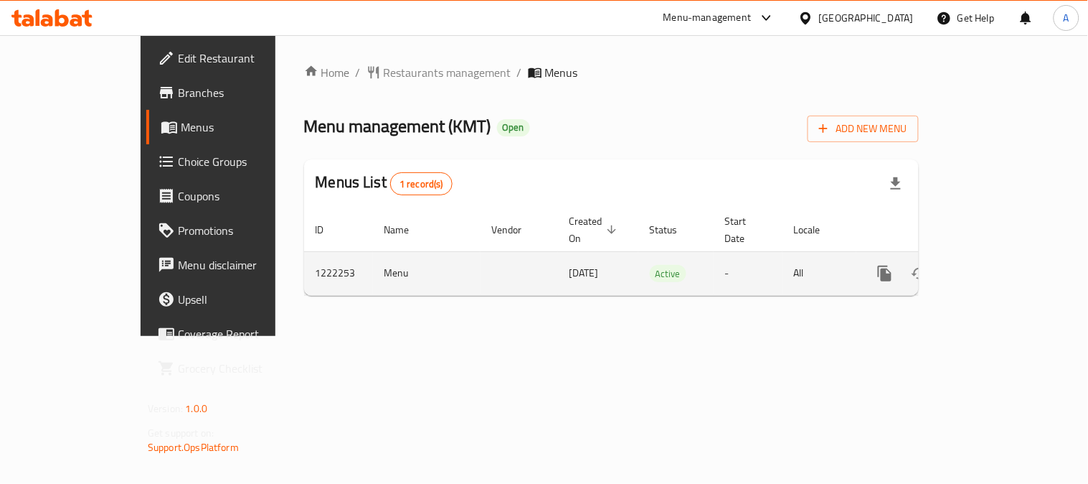
click at [997, 265] on icon "enhanced table" at bounding box center [988, 273] width 17 height 17
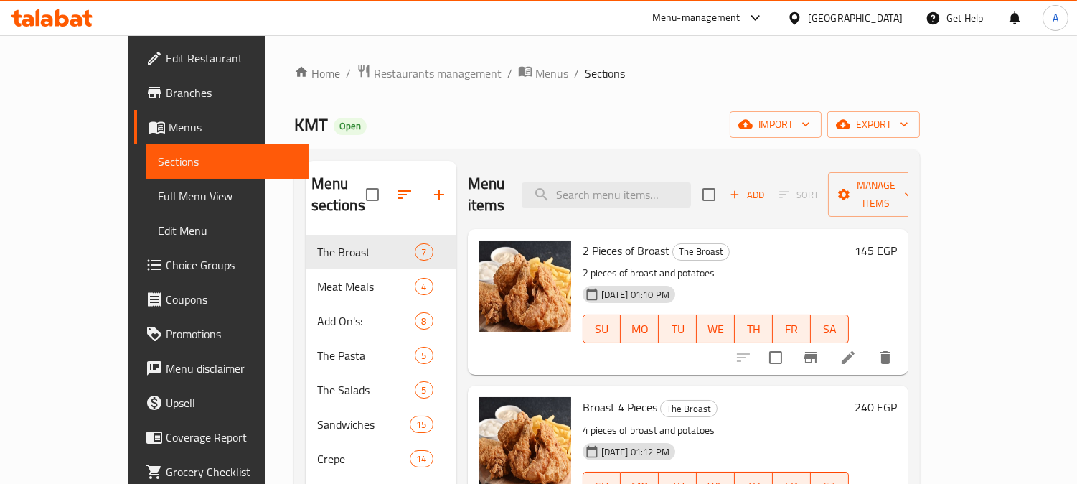
click at [660, 140] on div "Home / Restaurants management / Menus / Sections KMT Open import export Menu se…" at bounding box center [607, 360] width 626 height 592
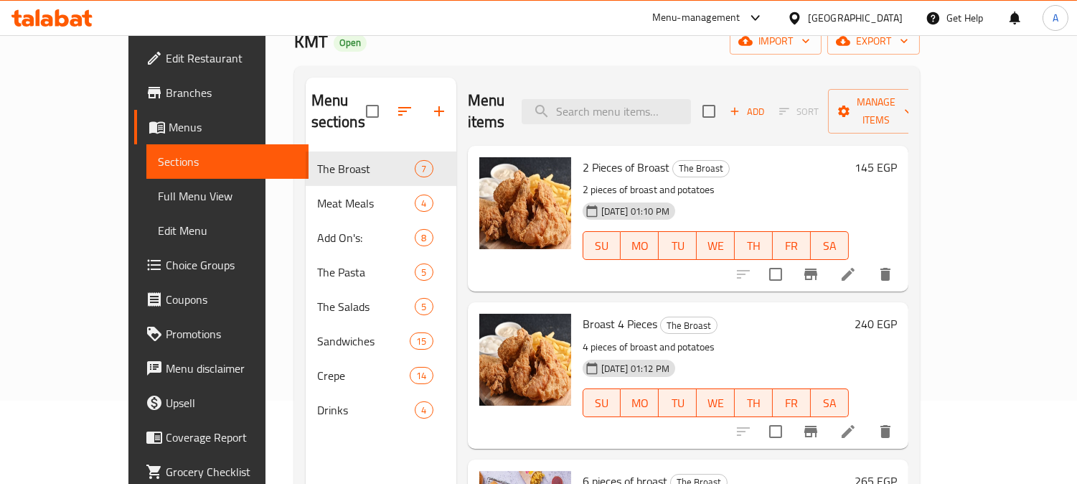
scroll to position [159, 0]
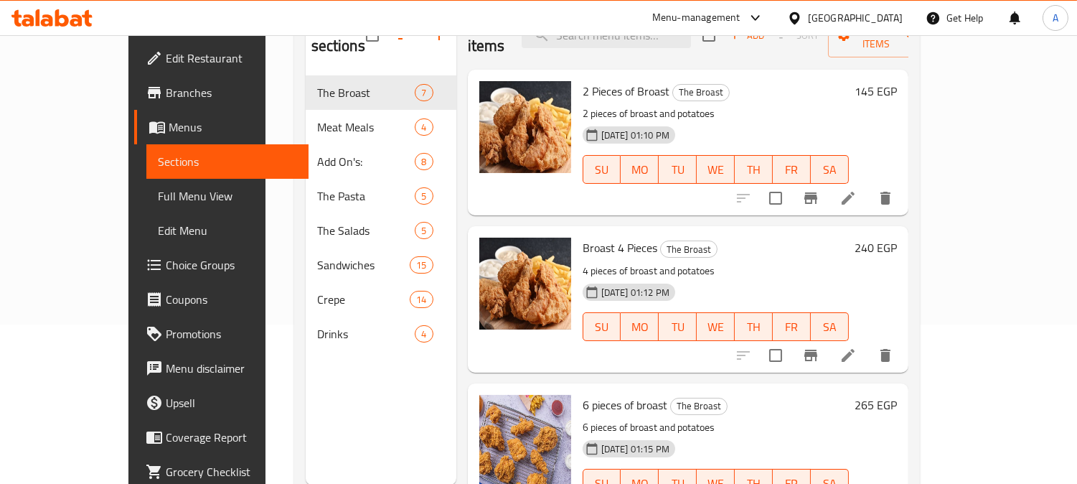
click at [166, 59] on span "Edit Restaurant" at bounding box center [231, 58] width 131 height 17
